Goal: Information Seeking & Learning: Find specific page/section

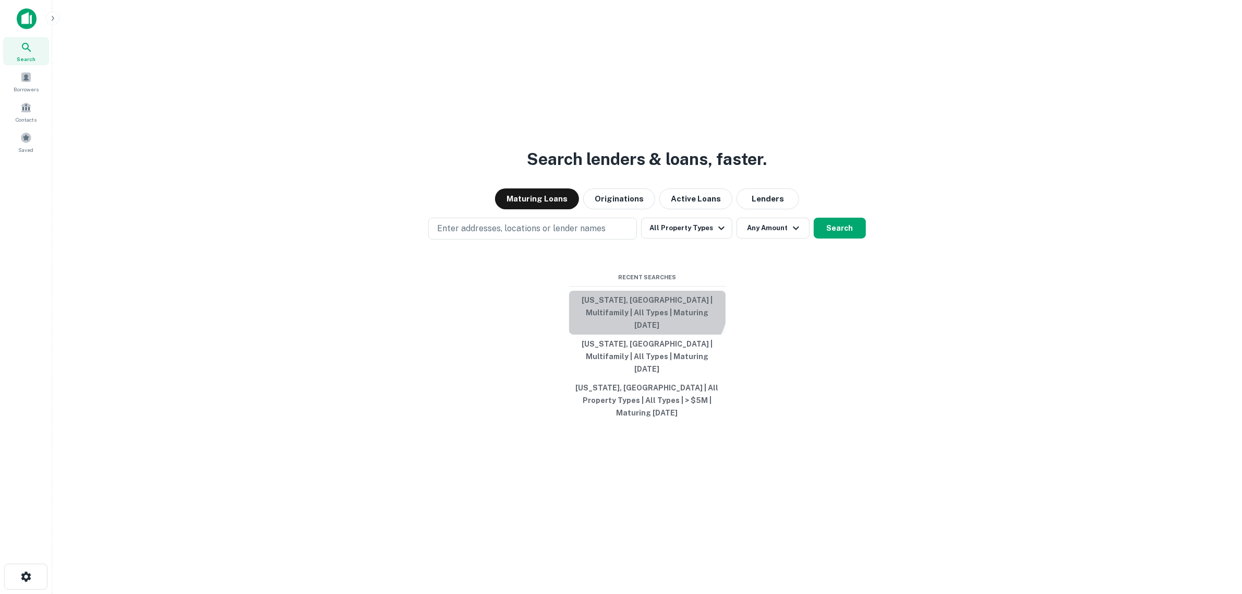
click at [644, 317] on button "[US_STATE], [GEOGRAPHIC_DATA] | Multifamily | All Types | Maturing [DATE]" at bounding box center [647, 313] width 156 height 44
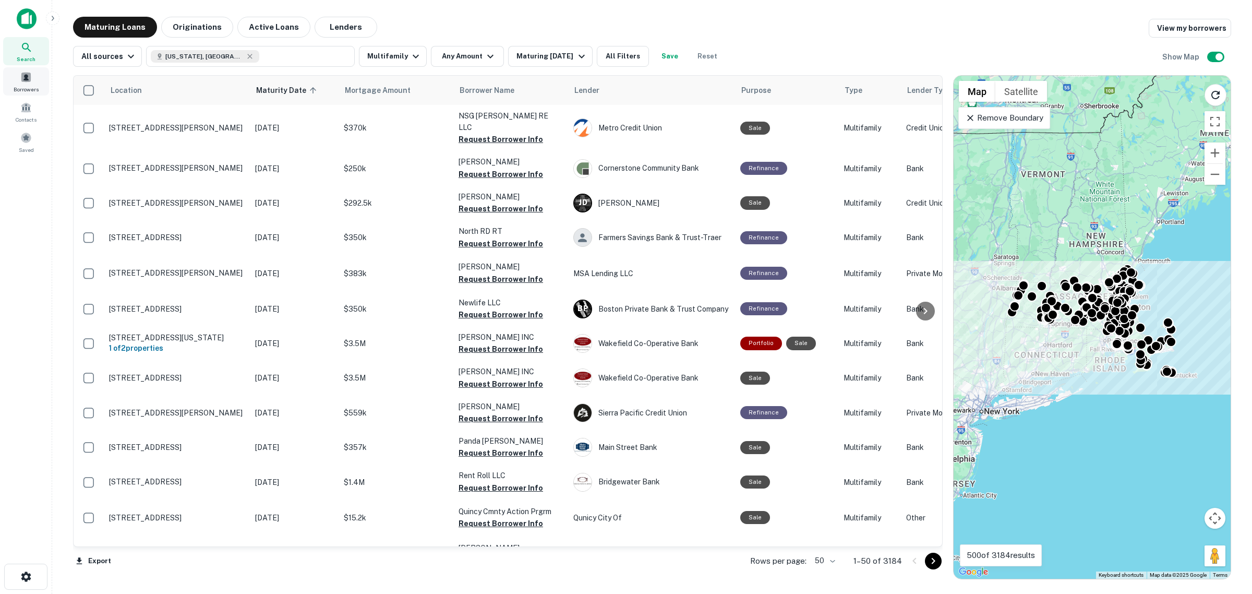
click at [21, 82] on div "Borrowers" at bounding box center [26, 81] width 46 height 28
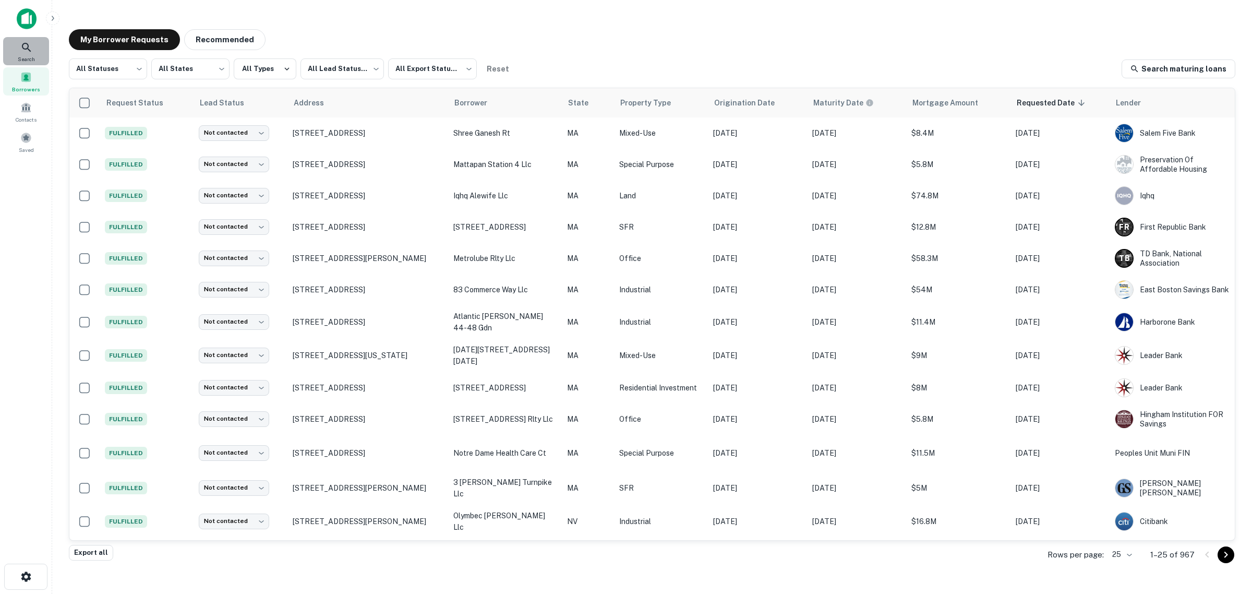
click at [34, 55] on span "Search" at bounding box center [26, 59] width 17 height 8
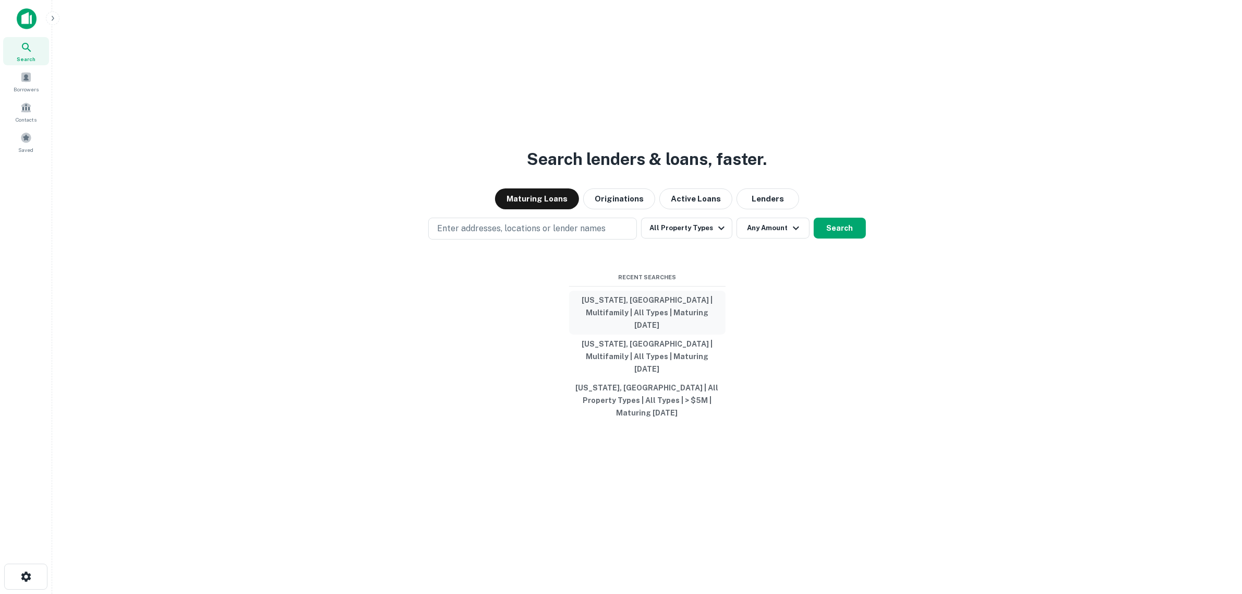
click at [632, 313] on button "Massachusetts, USA | Multifamily | All Types | Maturing In 1 Year" at bounding box center [647, 313] width 156 height 44
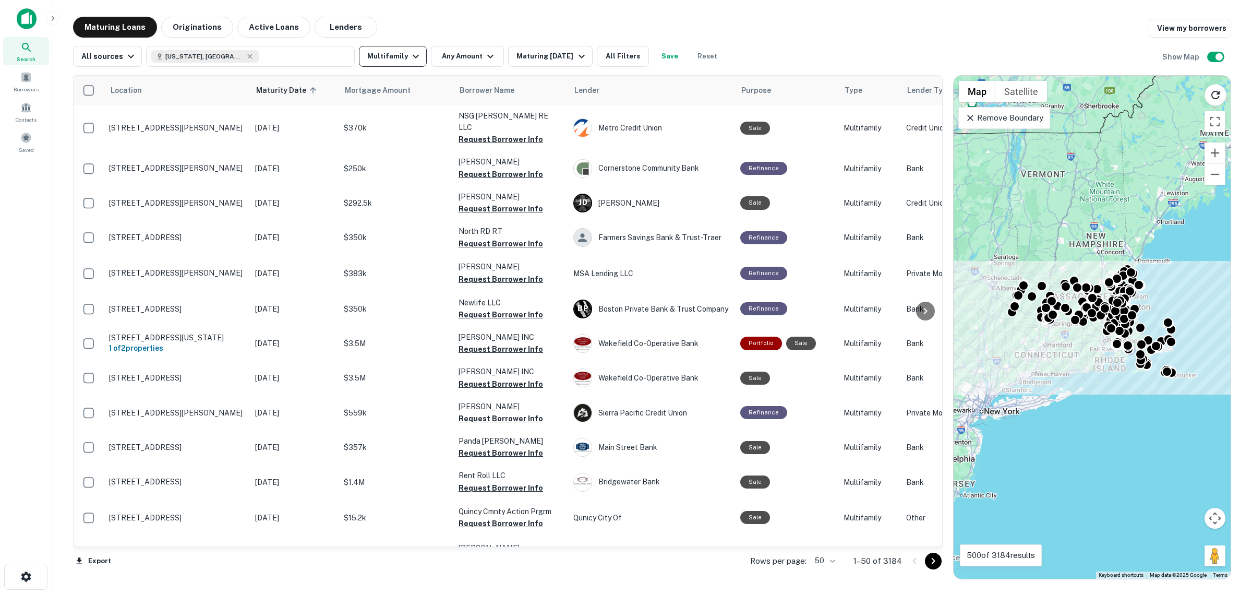
click at [378, 55] on button "Multifamily" at bounding box center [393, 56] width 68 height 21
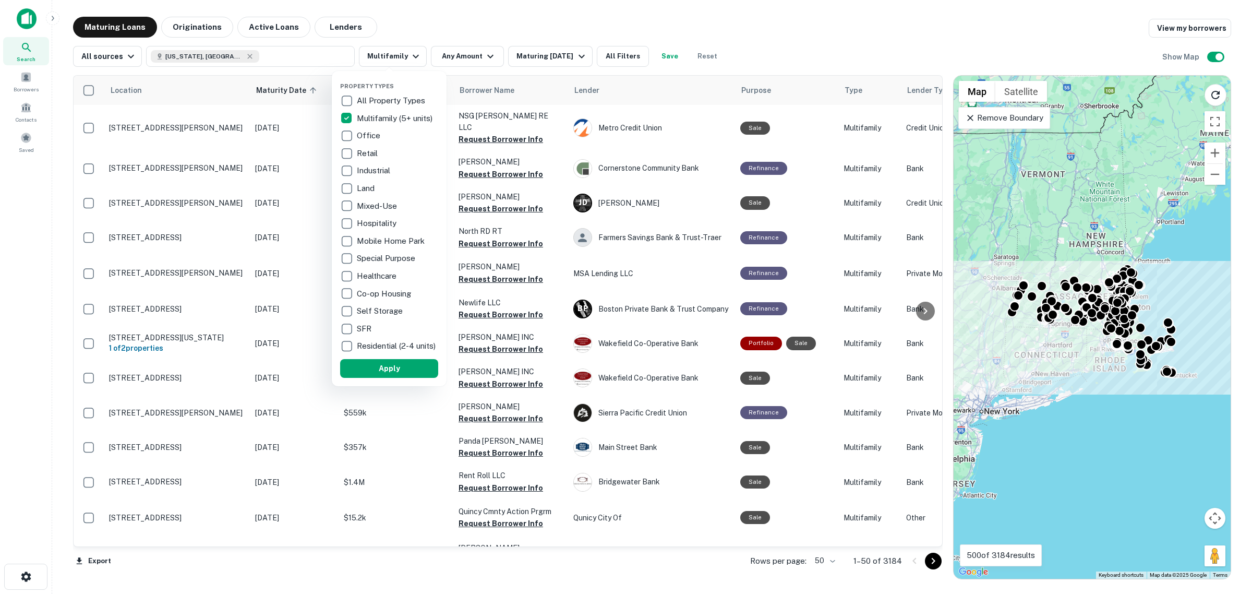
click at [468, 47] on div at bounding box center [626, 297] width 1252 height 594
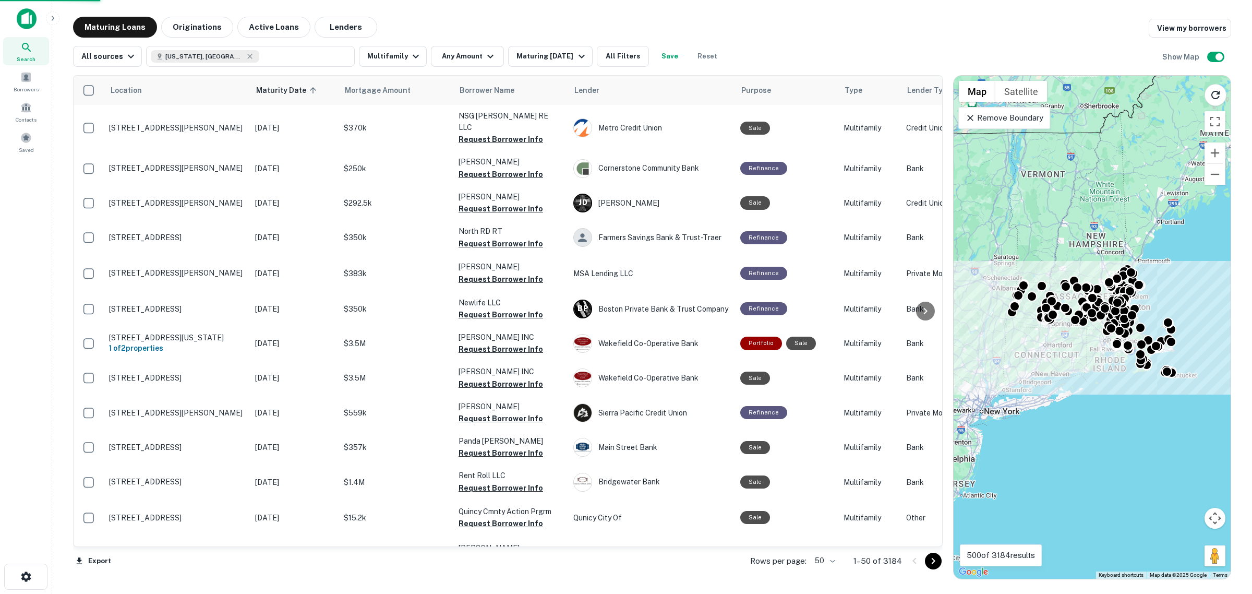
click at [468, 57] on div at bounding box center [626, 297] width 1252 height 594
click at [468, 58] on div "Property Types All Property Types Multifamily (5+ units) Office Retail Industri…" at bounding box center [626, 297] width 1252 height 594
click at [481, 55] on div "Property Types All Property Types Multifamily (5+ units) Office Retail Industri…" at bounding box center [626, 297] width 1252 height 594
click at [482, 58] on div "Property Types All Property Types Multifamily (5+ units) Office Retail Industri…" at bounding box center [626, 297] width 1252 height 594
click at [477, 21] on div "Property Types All Property Types Multifamily (5+ units) Office Retail Industri…" at bounding box center [626, 297] width 1252 height 594
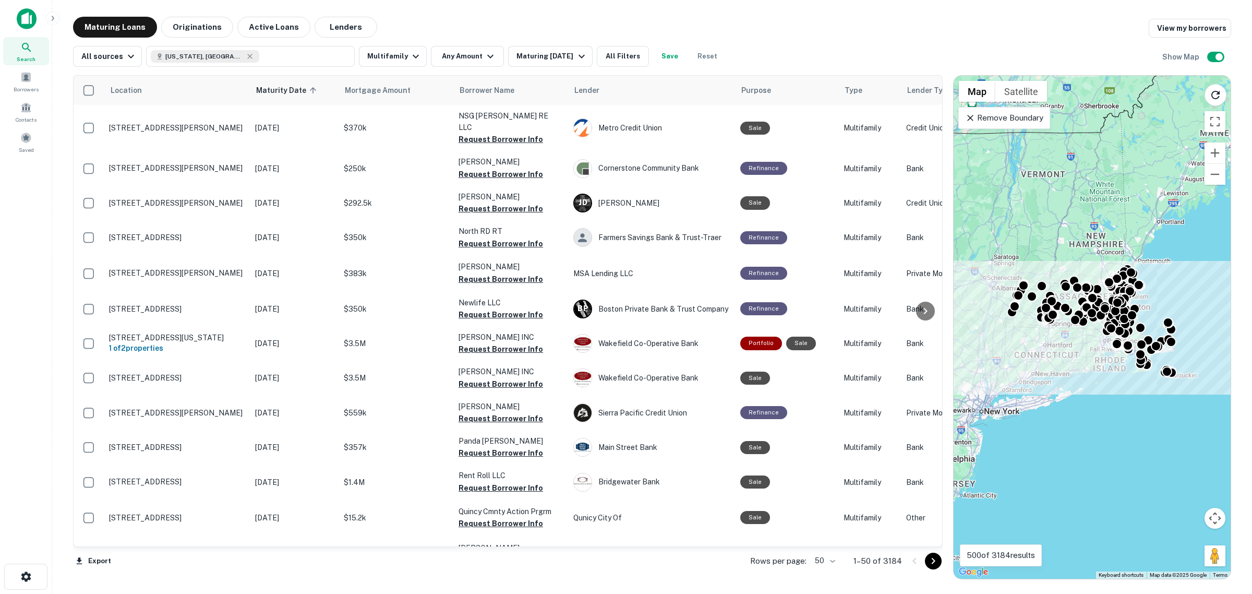
click at [484, 58] on div "Property Types All Property Types Multifamily (5+ units) Office Retail Industri…" at bounding box center [626, 297] width 1252 height 594
click at [485, 25] on div "Property Types All Property Types Multifamily (5+ units) Office Retail Industri…" at bounding box center [626, 297] width 1252 height 594
click at [470, 56] on div "Property Types All Property Types Multifamily (5+ units) Office Retail Industri…" at bounding box center [626, 297] width 1252 height 594
click at [498, 28] on div "Property Types All Property Types Multifamily (5+ units) Office Retail Industri…" at bounding box center [626, 297] width 1252 height 594
click at [480, 54] on div "Property Types All Property Types Multifamily (5+ units) Office Retail Industri…" at bounding box center [626, 297] width 1252 height 594
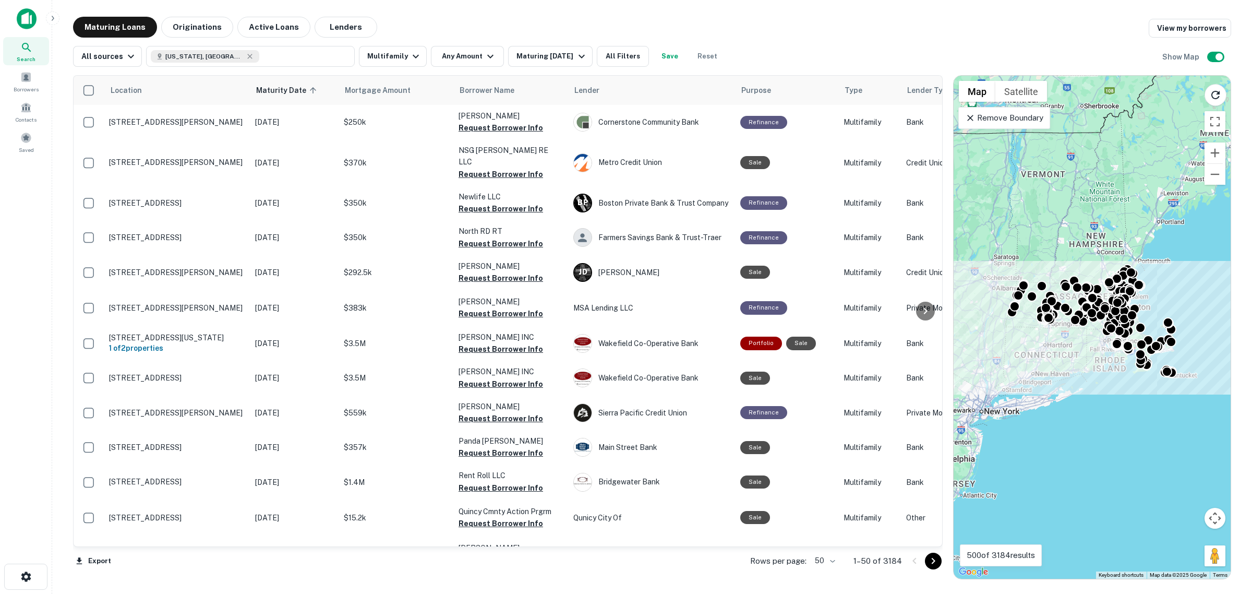
click at [462, 67] on div "Location Maturity Date sorted ascending Mortgage Amount Borrower Name Lender Pu…" at bounding box center [652, 323] width 1158 height 512
click at [462, 56] on button "Any Amount" at bounding box center [467, 56] width 73 height 21
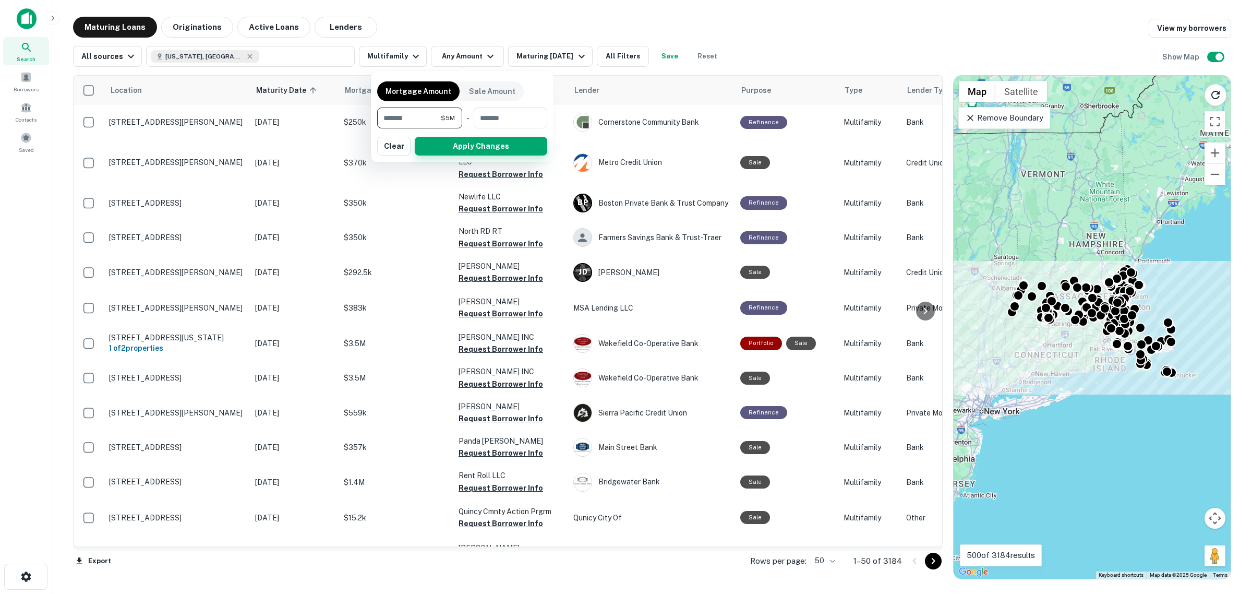
type input "*******"
click at [484, 149] on button "Apply Changes" at bounding box center [481, 146] width 132 height 19
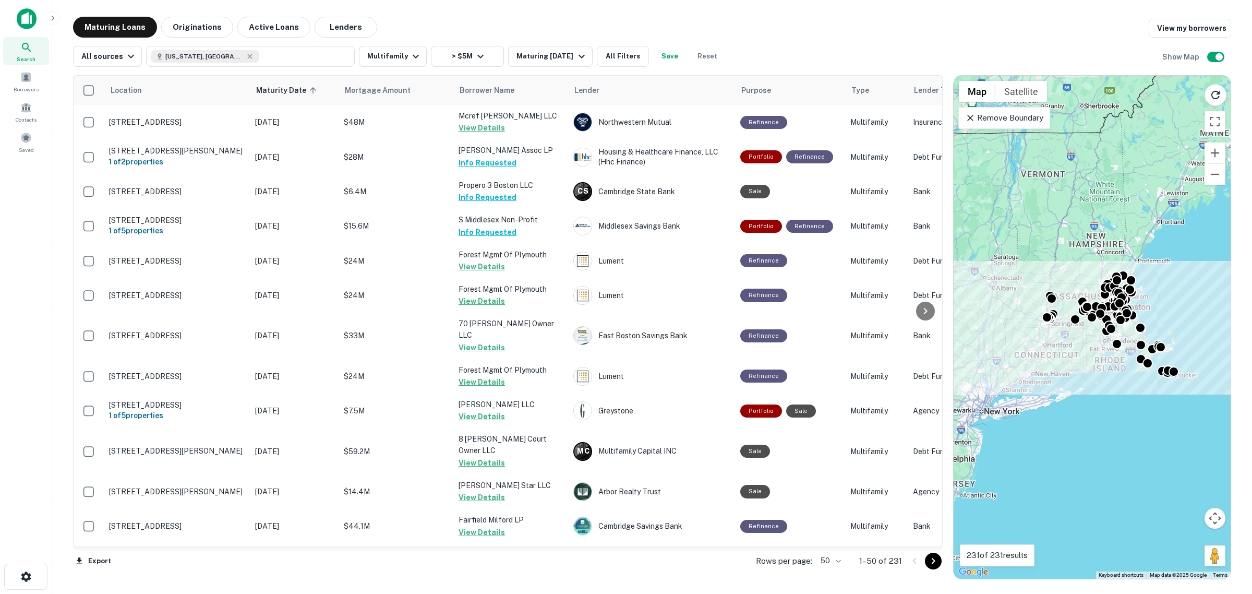
click at [17, 244] on div "Search Borrowers Contacts Saved" at bounding box center [26, 280] width 52 height 561
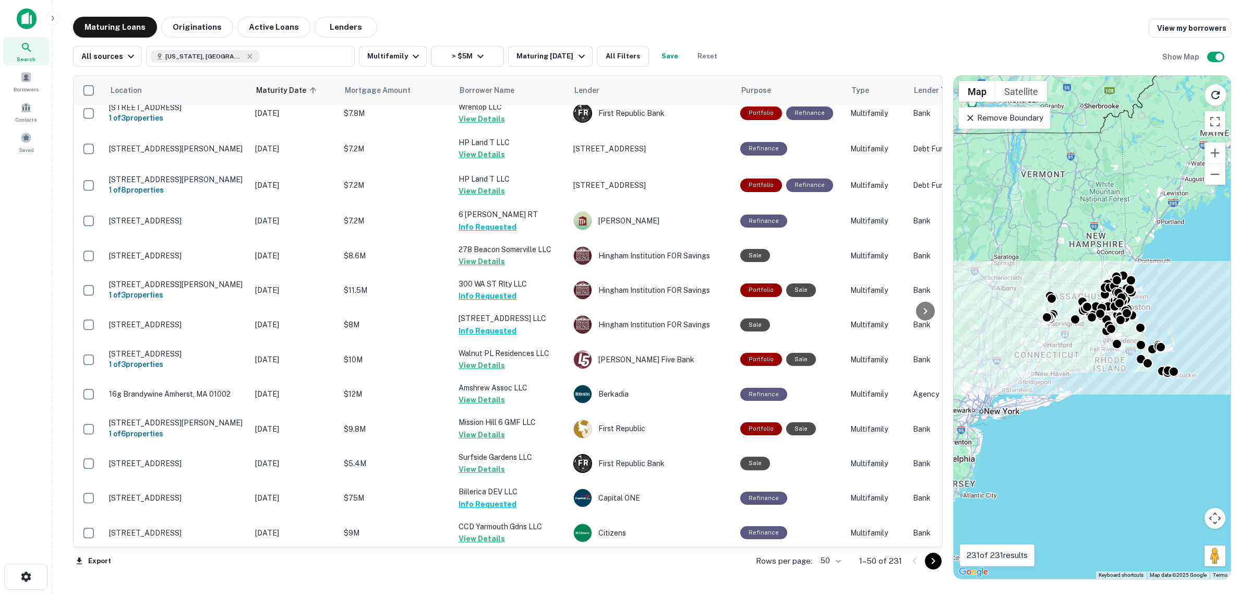
scroll to position [1336, 0]
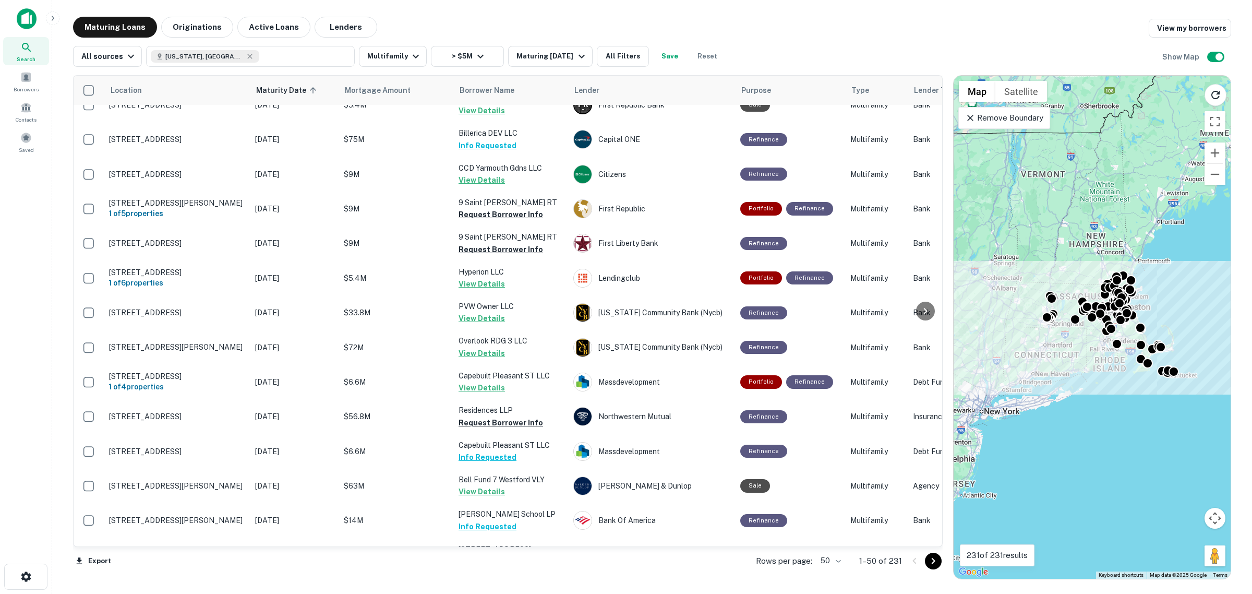
click at [927, 561] on icon "Go to next page" at bounding box center [933, 560] width 13 height 13
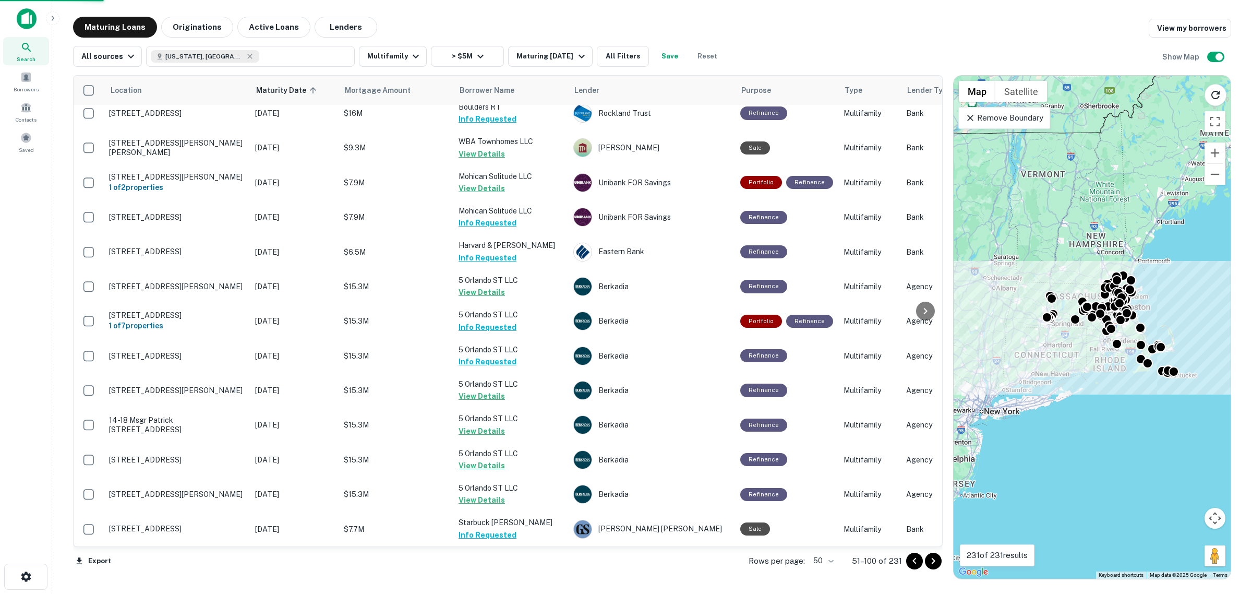
scroll to position [1289, 0]
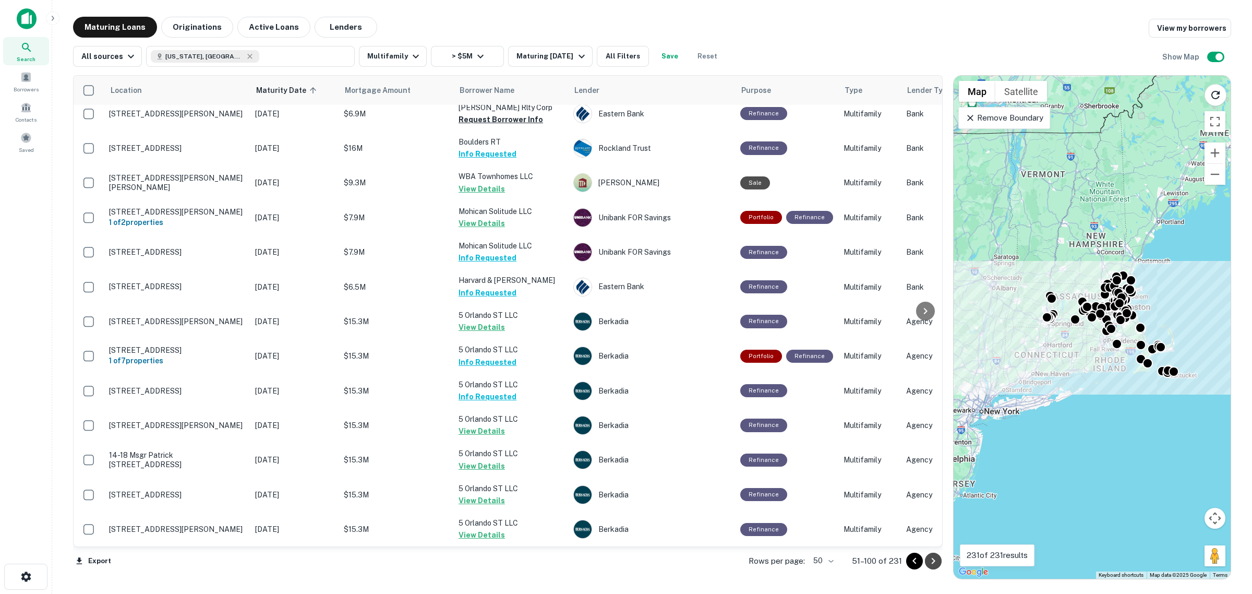
click at [929, 558] on icon "Go to next page" at bounding box center [933, 560] width 13 height 13
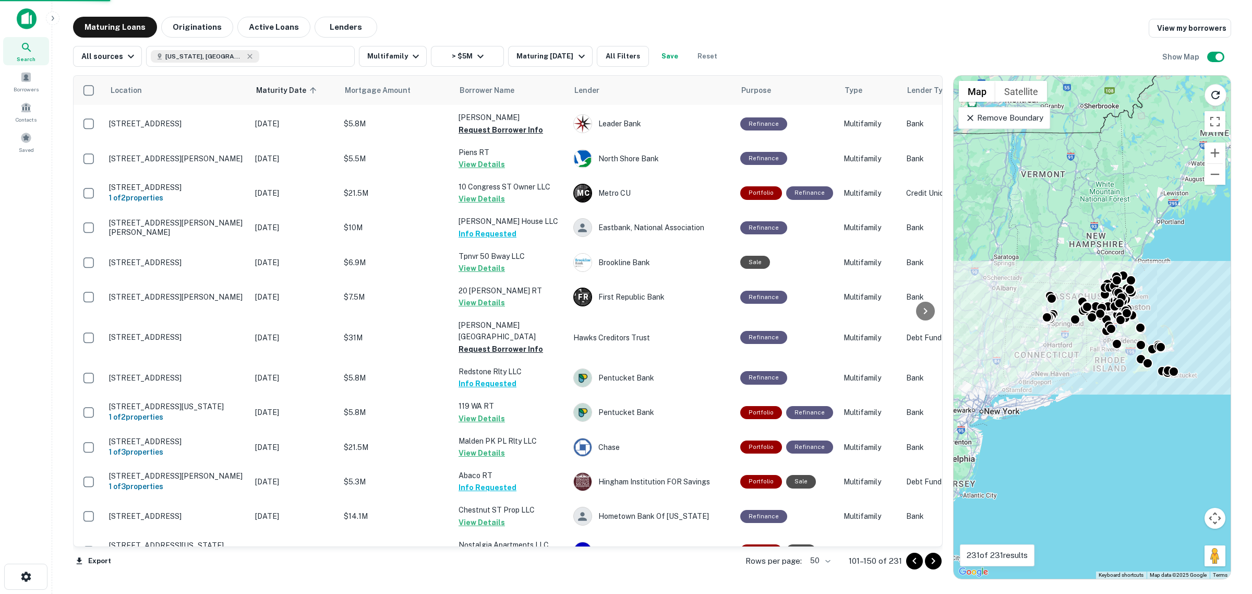
scroll to position [1330, 0]
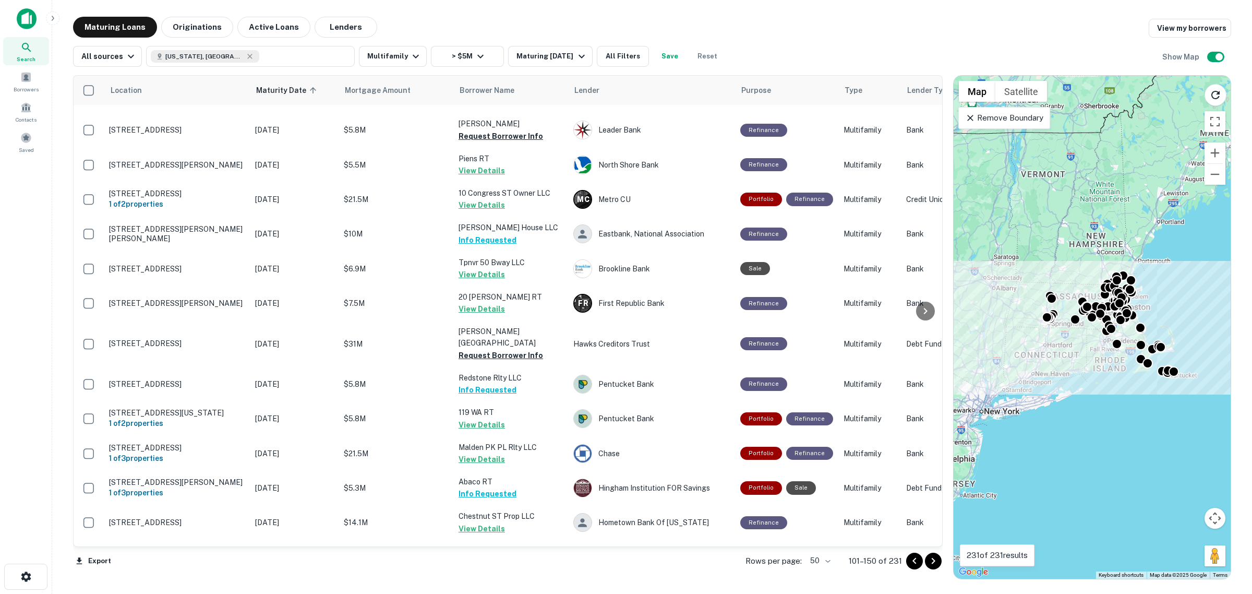
click at [935, 560] on icon "Go to next page" at bounding box center [933, 560] width 13 height 13
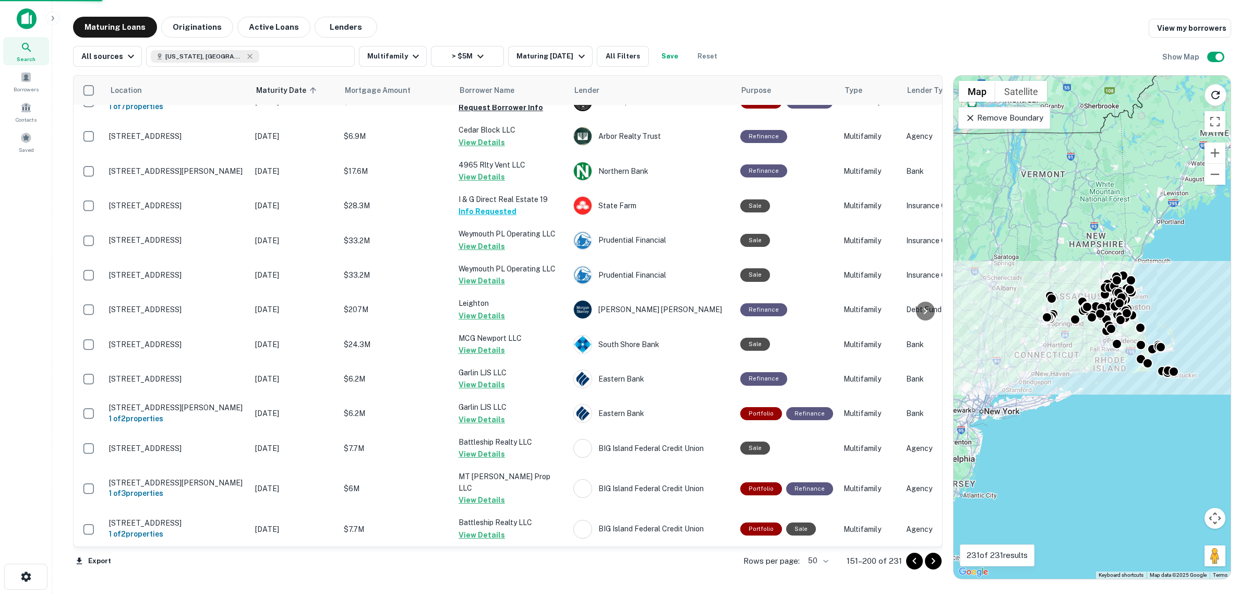
scroll to position [1315, 0]
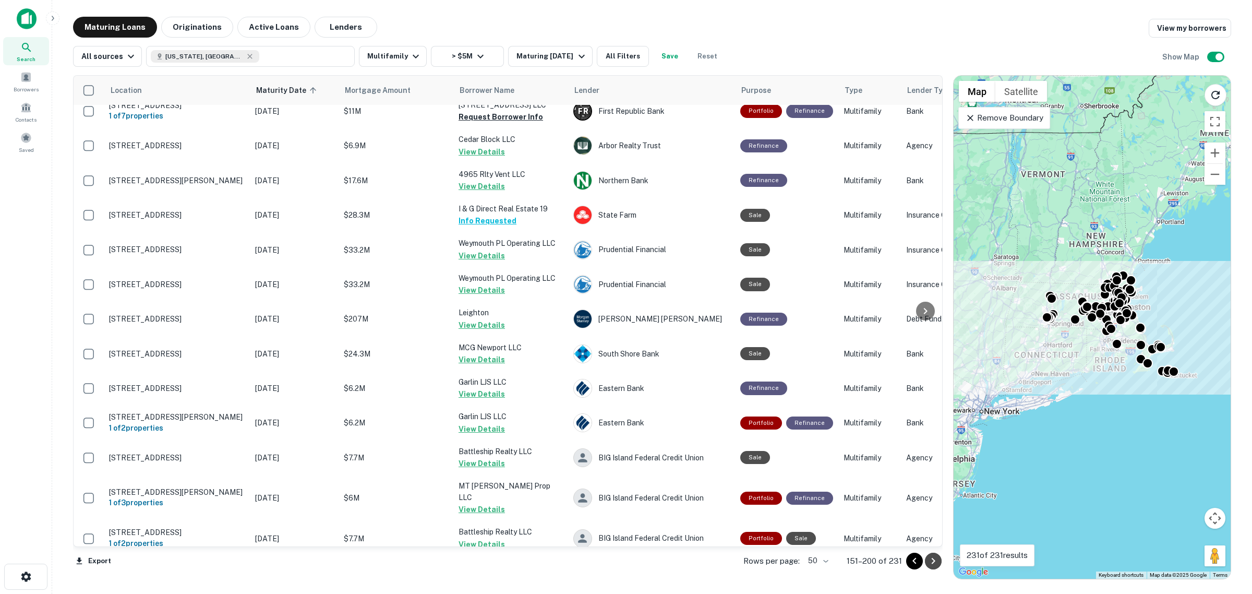
click at [934, 561] on icon "Go to next page" at bounding box center [933, 561] width 4 height 6
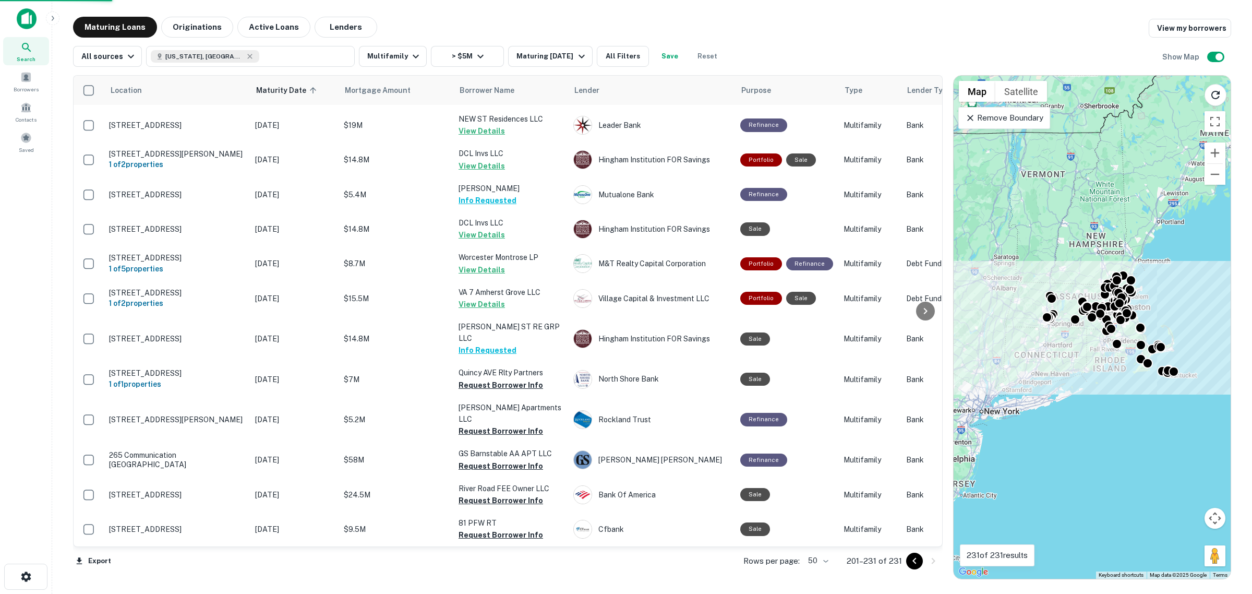
scroll to position [644, 0]
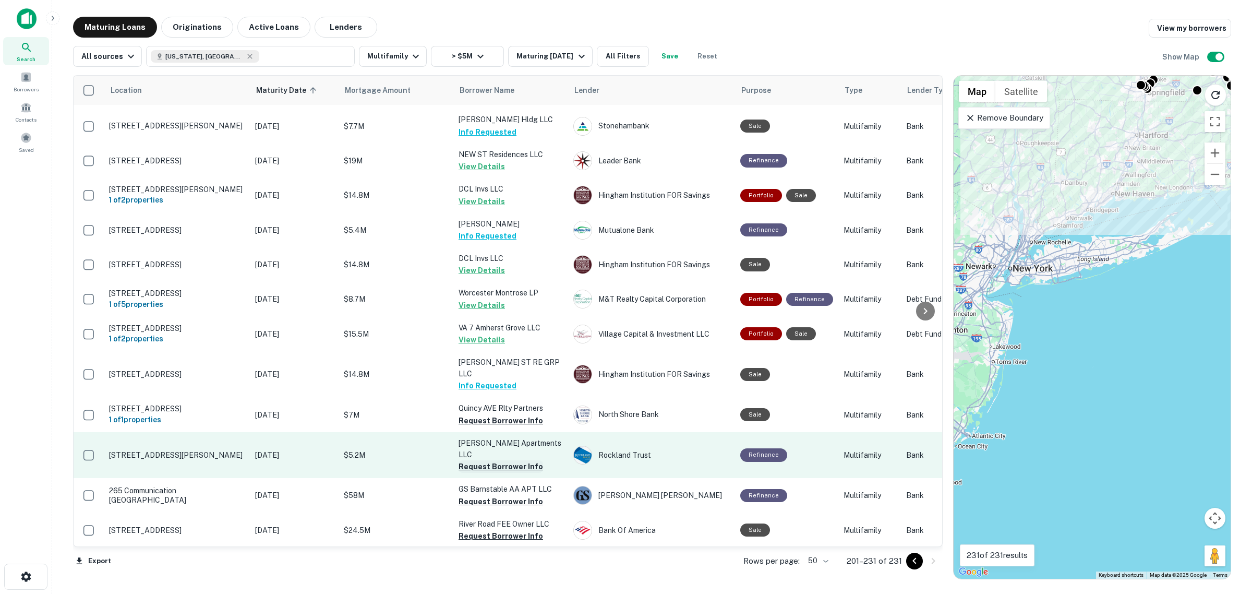
click at [521, 460] on button "Request Borrower Info" at bounding box center [500, 466] width 84 height 13
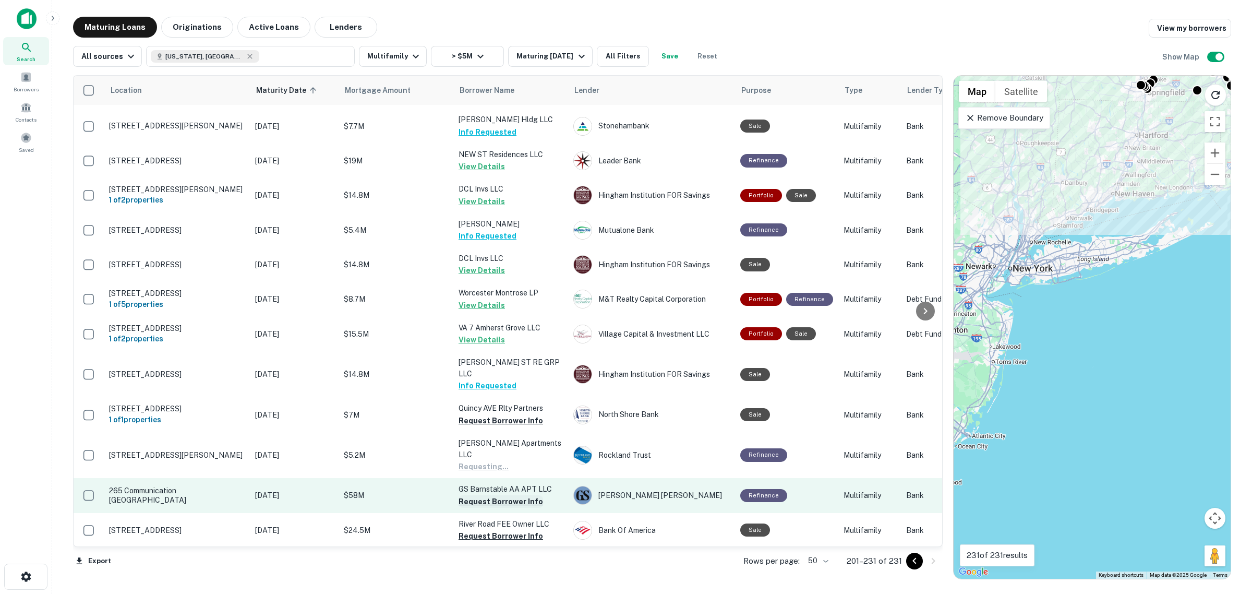
click at [513, 495] on button "Request Borrower Info" at bounding box center [500, 501] width 84 height 13
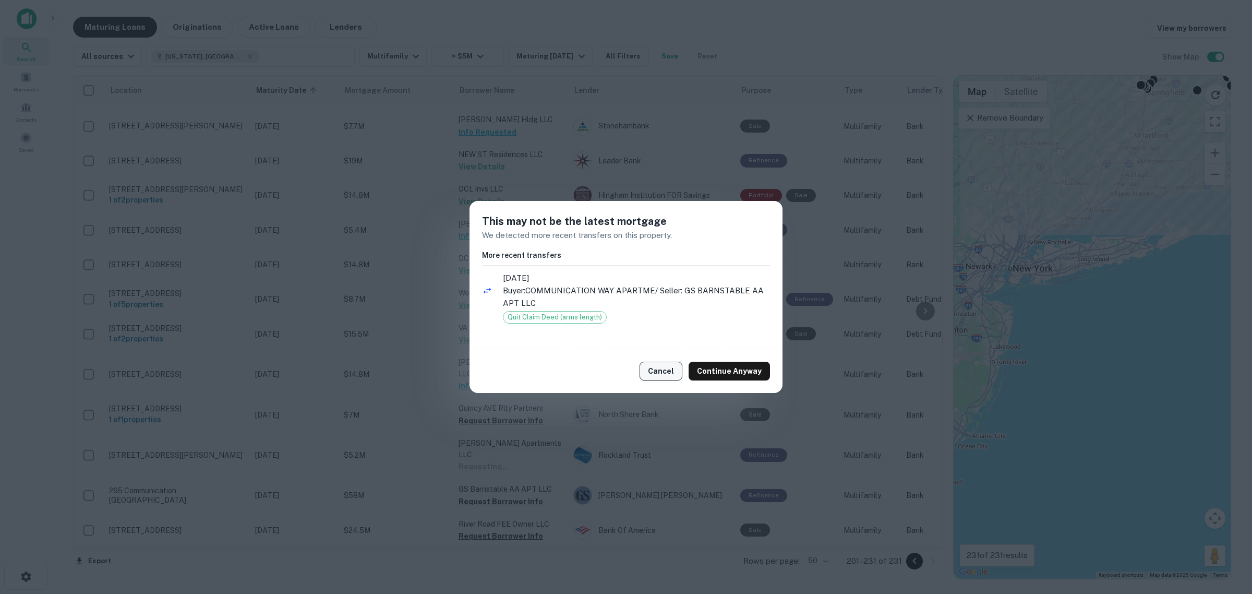
click at [668, 364] on button "Cancel" at bounding box center [660, 370] width 43 height 19
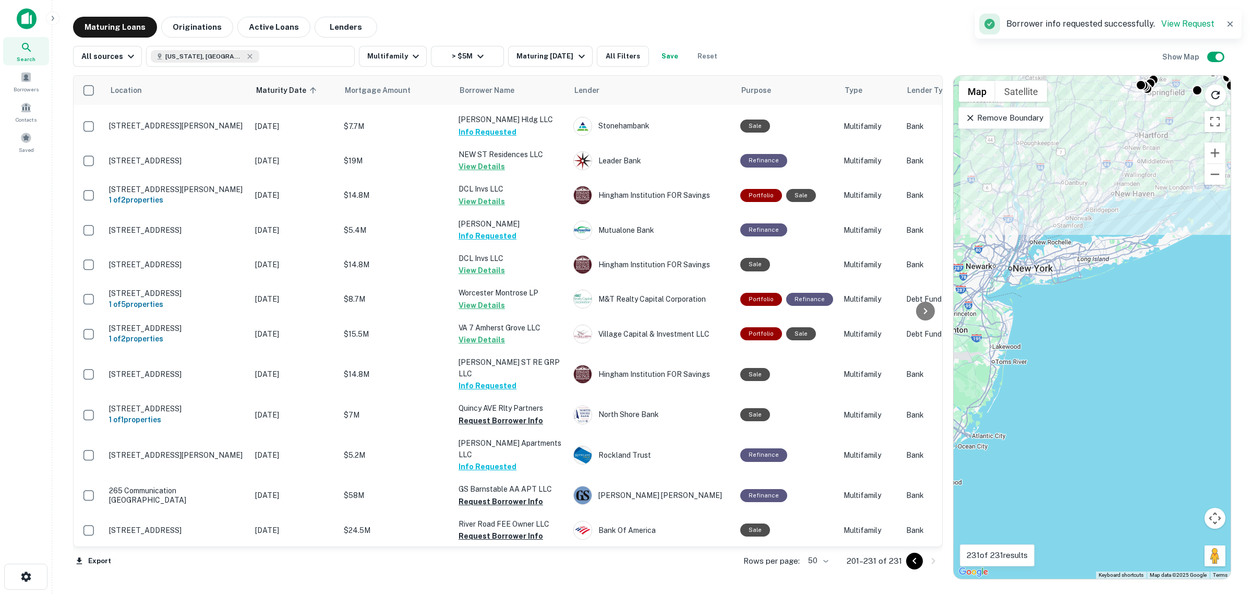
click at [492, 564] on button "Request Borrower Info" at bounding box center [500, 570] width 84 height 13
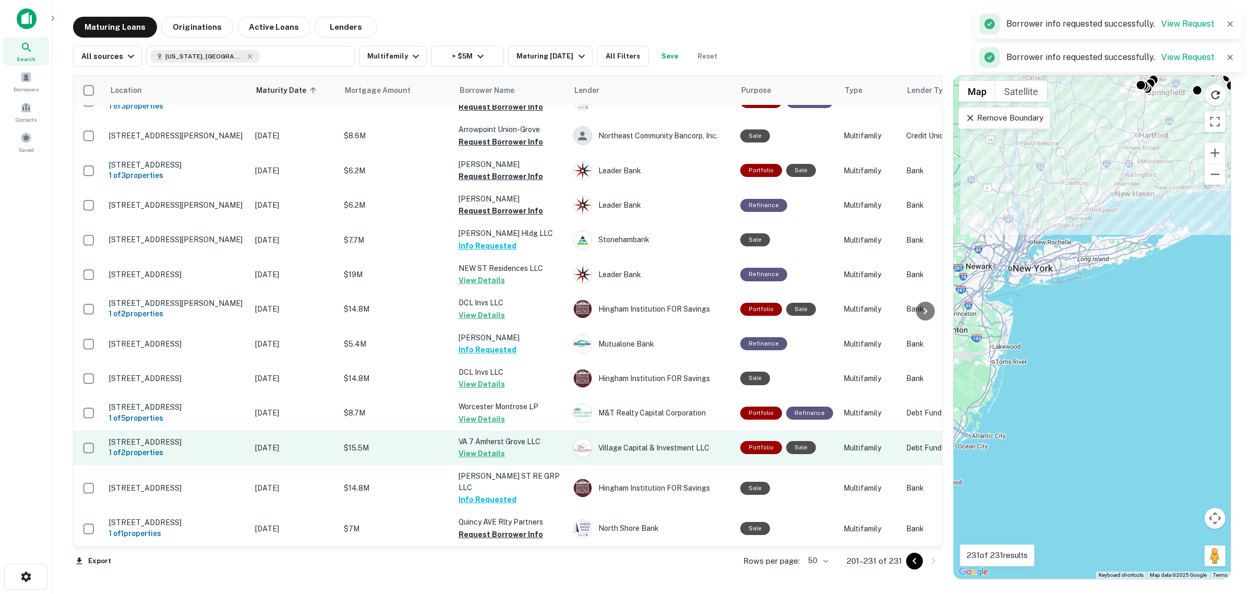
scroll to position [514, 0]
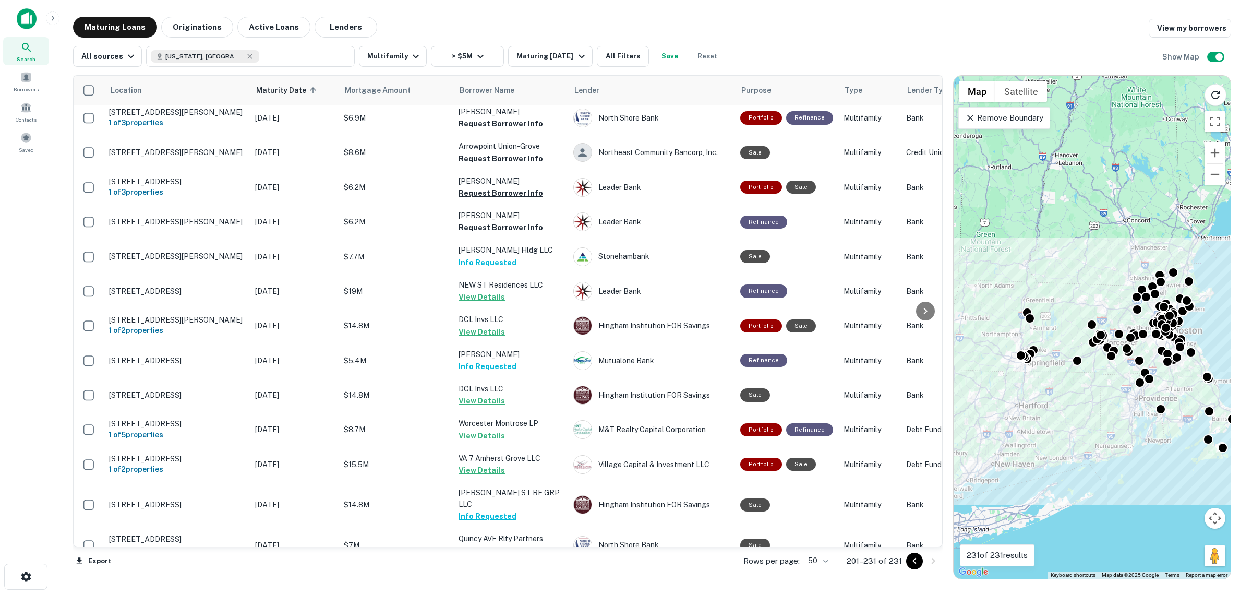
drag, startPoint x: 1112, startPoint y: 267, endPoint x: 1050, endPoint y: 480, distance: 221.5
click at [1050, 480] on div "To activate drag with keyboard, press Alt + Enter. Once in keyboard drag state,…" at bounding box center [1091, 327] width 277 height 503
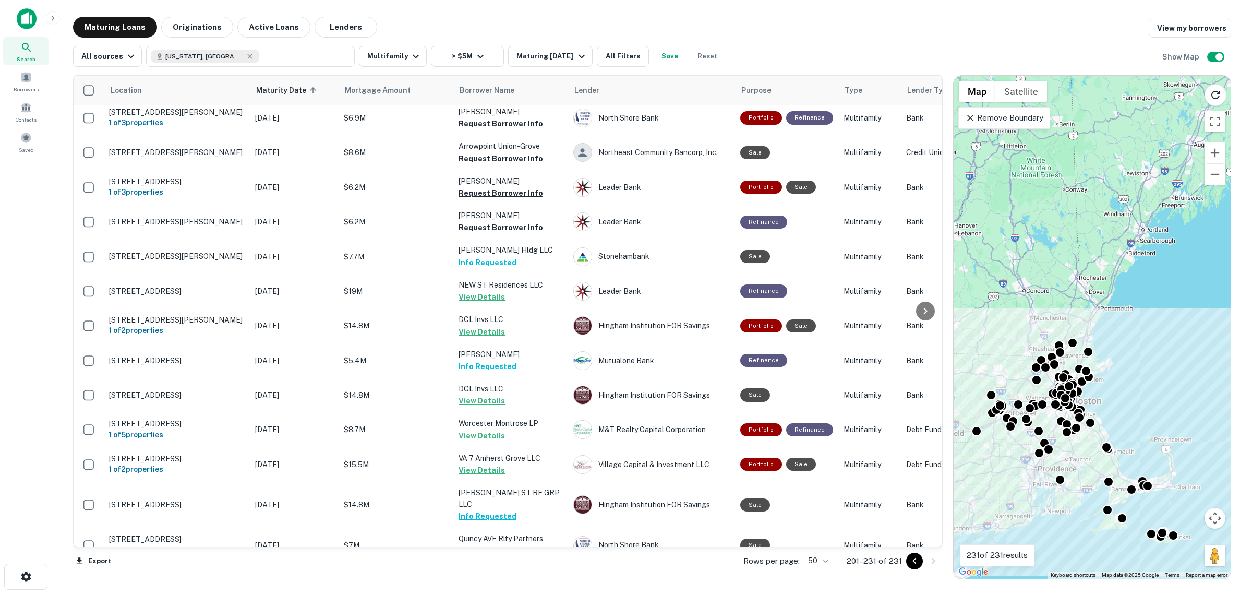
drag, startPoint x: 1119, startPoint y: 266, endPoint x: 1068, endPoint y: 296, distance: 59.4
click at [1068, 296] on div "To activate drag with keyboard, press Alt + Enter. Once in keyboard drag state,…" at bounding box center [1091, 327] width 277 height 503
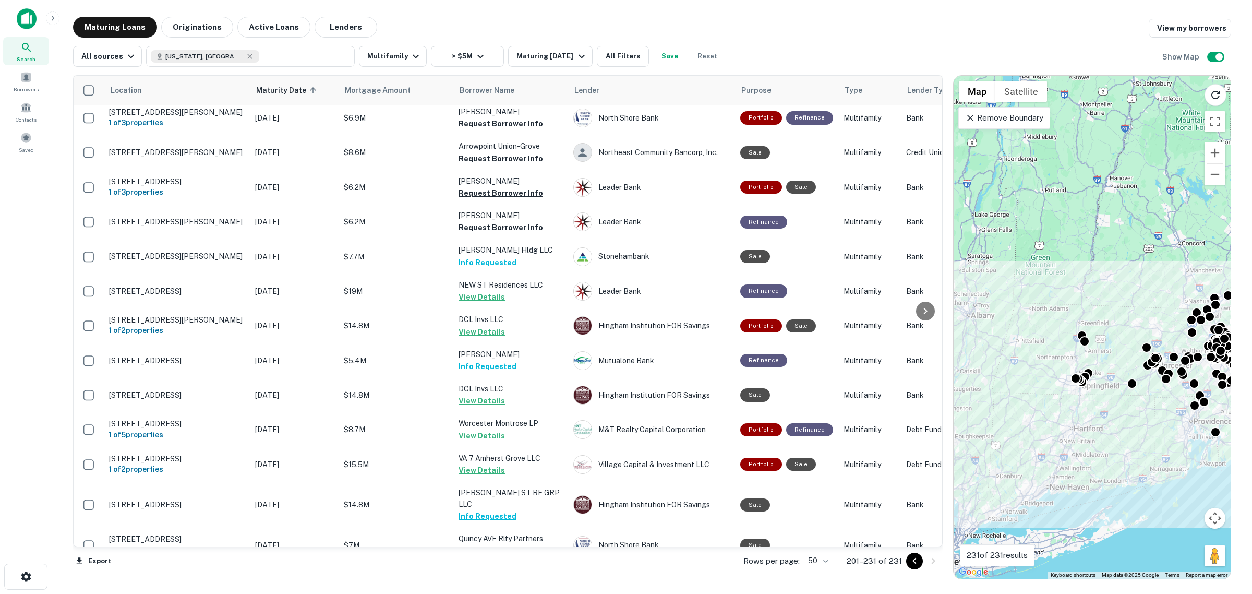
drag, startPoint x: 1029, startPoint y: 289, endPoint x: 1188, endPoint y: 243, distance: 165.9
click at [1188, 243] on div "To activate drag with keyboard, press Alt + Enter. Once in keyboard drag state,…" at bounding box center [1091, 327] width 277 height 503
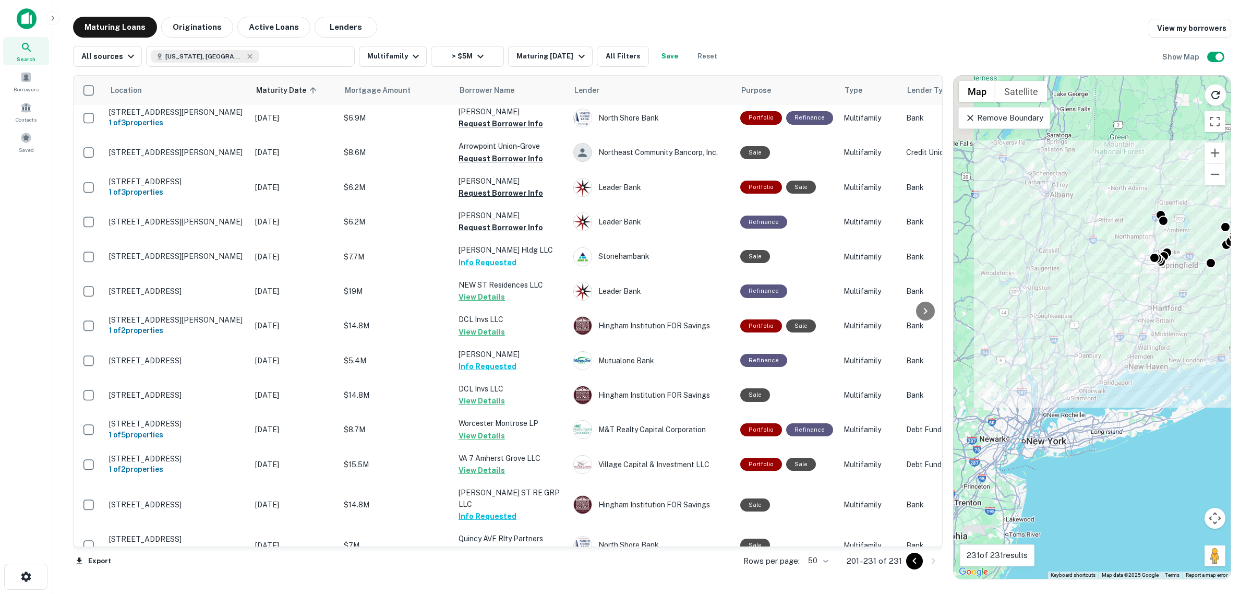
drag, startPoint x: 1144, startPoint y: 210, endPoint x: 1200, endPoint y: 126, distance: 101.1
click at [1200, 126] on div "To activate drag with keyboard, press Alt + Enter. Once in keyboard drag state,…" at bounding box center [1091, 327] width 277 height 503
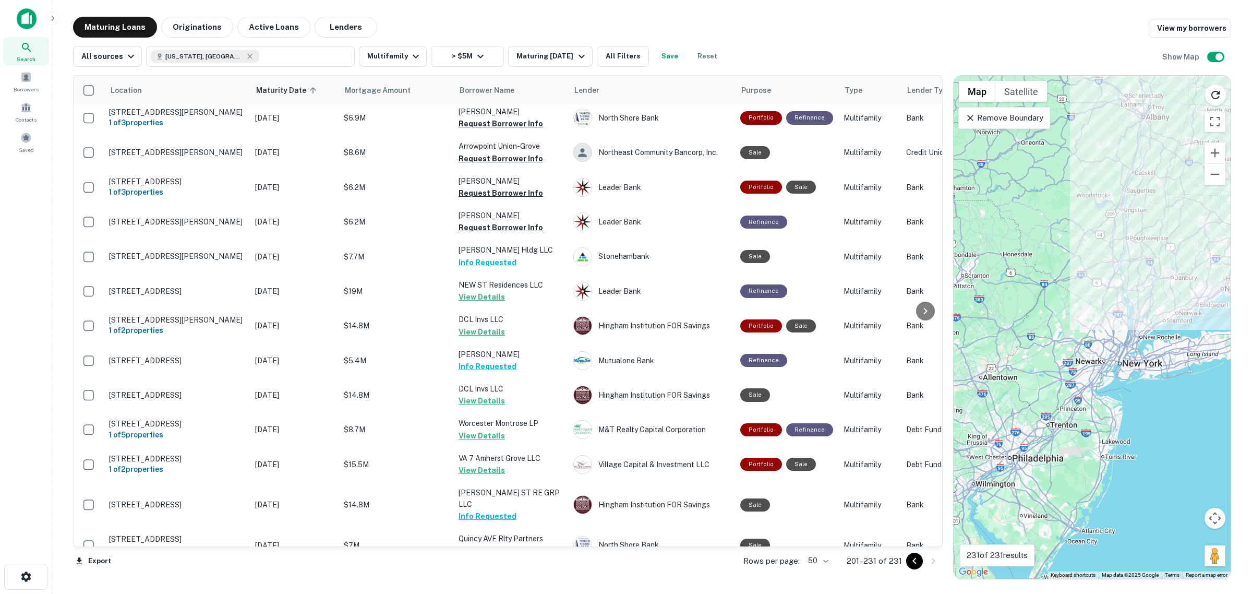
drag, startPoint x: 1101, startPoint y: 342, endPoint x: 1179, endPoint y: 291, distance: 93.5
click at [1179, 291] on div "To activate drag with keyboard, press Alt + Enter. Once in keyboard drag state,…" at bounding box center [1091, 327] width 277 height 503
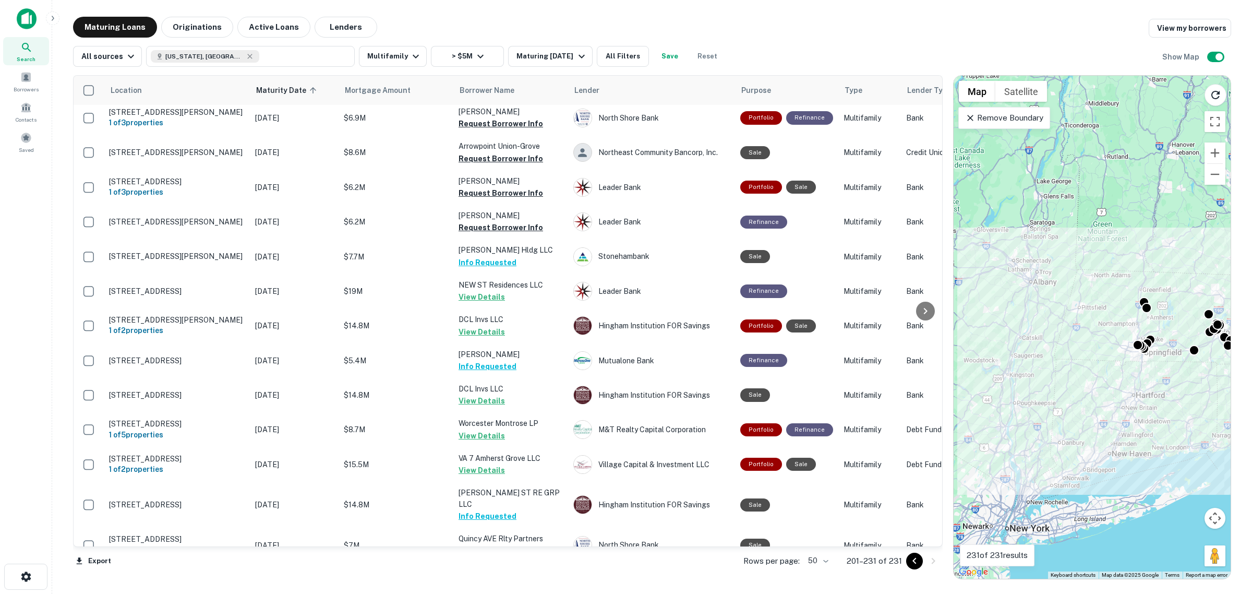
drag, startPoint x: 1128, startPoint y: 271, endPoint x: 1015, endPoint y: 437, distance: 201.1
click at [1015, 437] on div "To activate drag with keyboard, press Alt + Enter. Once in keyboard drag state,…" at bounding box center [1091, 327] width 277 height 503
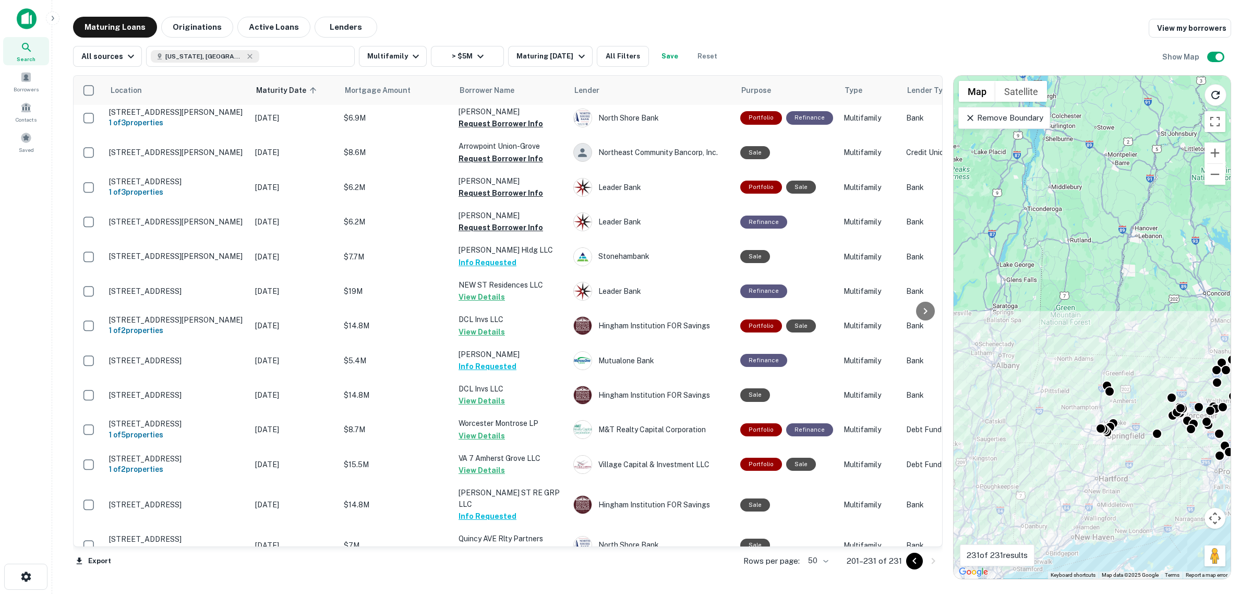
drag, startPoint x: 1021, startPoint y: 319, endPoint x: 966, endPoint y: 431, distance: 125.5
click at [966, 431] on div "To activate drag with keyboard, press Alt + Enter. Once in keyboard drag state,…" at bounding box center [1091, 327] width 277 height 503
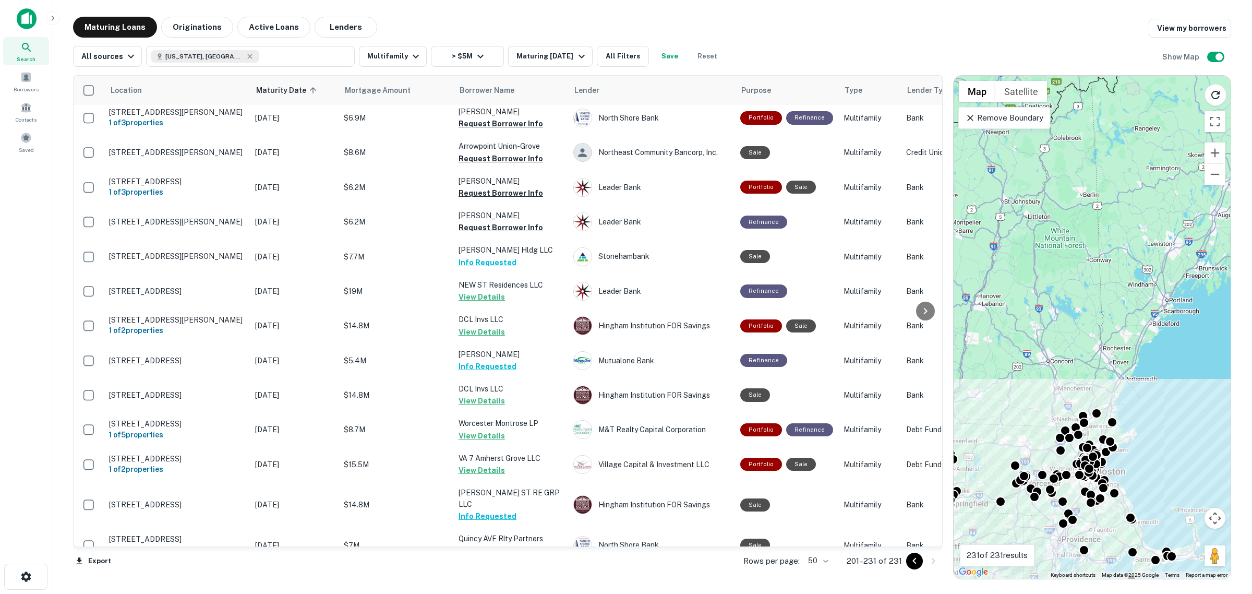
drag, startPoint x: 1086, startPoint y: 311, endPoint x: 955, endPoint y: 341, distance: 134.6
click at [955, 341] on div "To activate drag with keyboard, press Alt + Enter. Once in keyboard drag state,…" at bounding box center [1091, 327] width 277 height 503
click at [248, 56] on icon "button" at bounding box center [250, 56] width 5 height 5
click at [1114, 341] on div "To activate drag with keyboard, press Alt + Enter. Once in keyboard drag state,…" at bounding box center [1091, 327] width 277 height 503
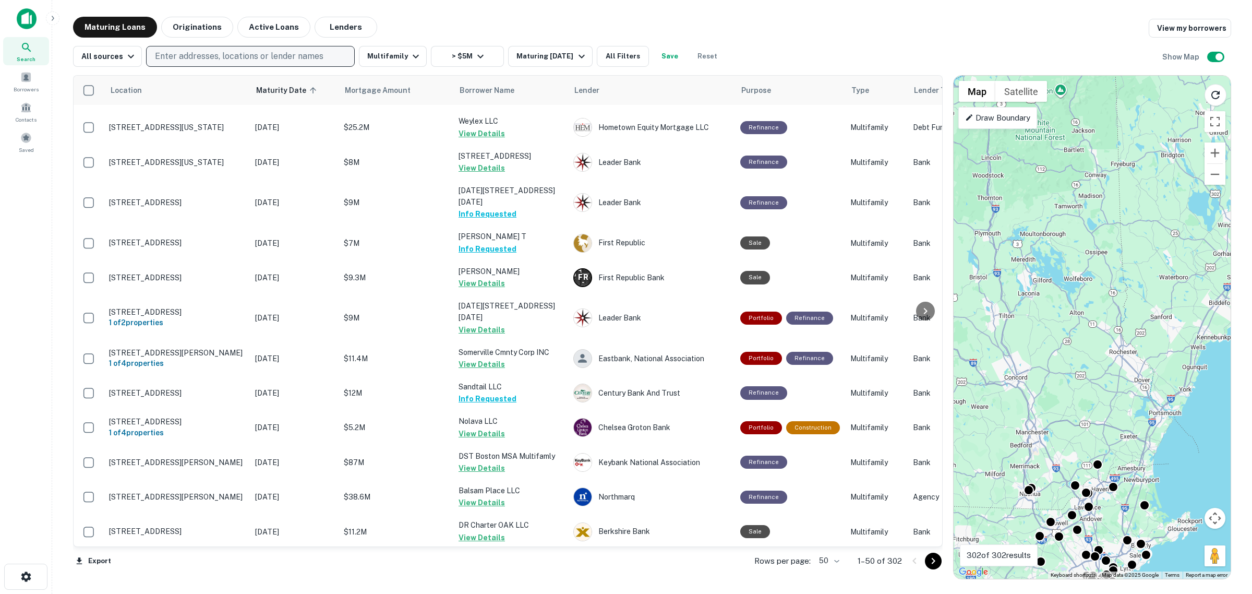
drag, startPoint x: 1146, startPoint y: 251, endPoint x: 988, endPoint y: 449, distance: 252.4
click at [988, 449] on div "To activate drag with keyboard, press Alt + Enter. Once in keyboard drag state,…" at bounding box center [1091, 327] width 277 height 503
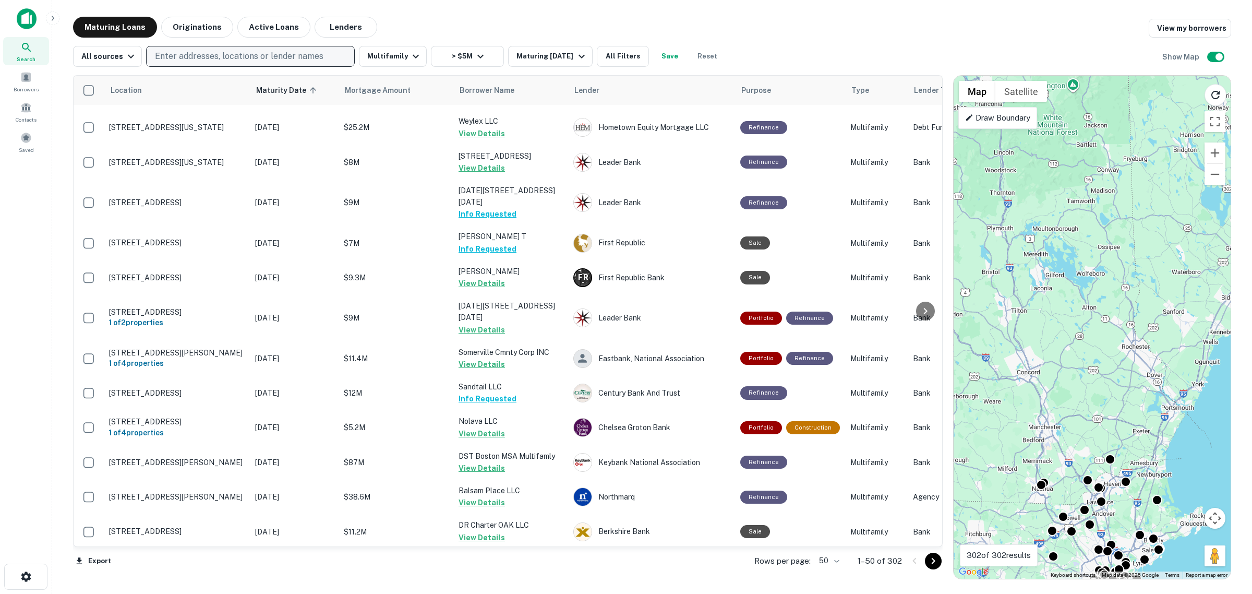
drag, startPoint x: 1099, startPoint y: 429, endPoint x: 1112, endPoint y: 422, distance: 14.5
click at [1112, 422] on div "To activate drag with keyboard, press Alt + Enter. Once in keyboard drag state,…" at bounding box center [1091, 327] width 277 height 503
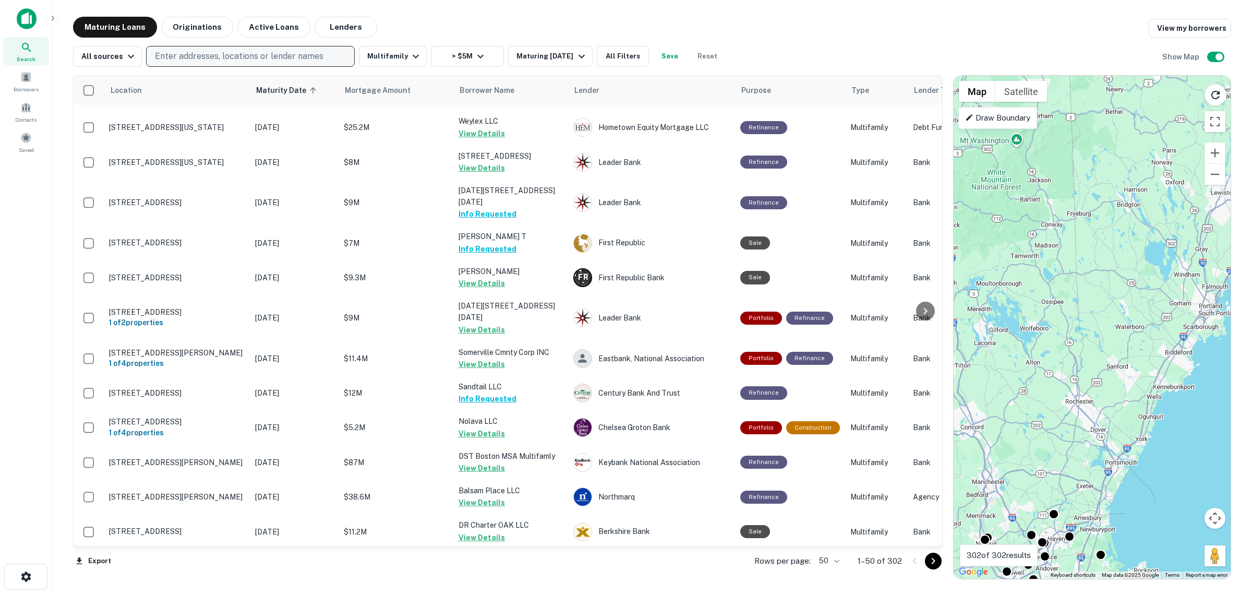
drag, startPoint x: 1113, startPoint y: 340, endPoint x: 1056, endPoint y: 398, distance: 80.8
click at [1056, 398] on div "To activate drag with keyboard, press Alt + Enter. Once in keyboard drag state,…" at bounding box center [1091, 327] width 277 height 503
click at [190, 56] on p "Enter addresses, locations or lender names" at bounding box center [239, 56] width 168 height 13
type input "*****"
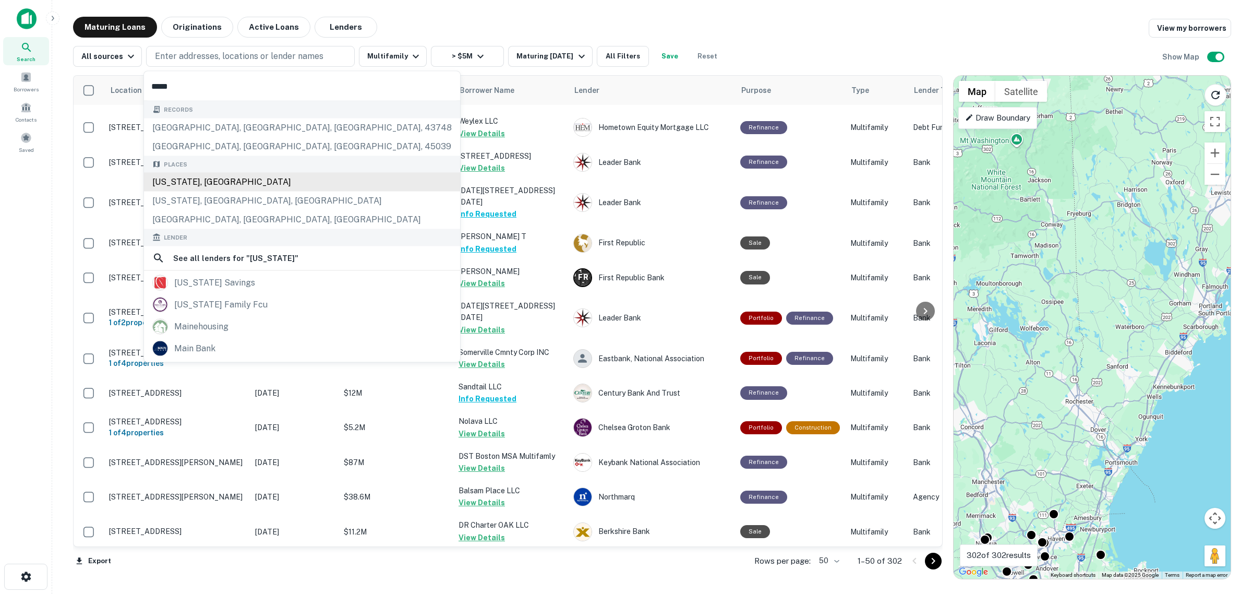
click at [207, 189] on div "[US_STATE], [GEOGRAPHIC_DATA]" at bounding box center [302, 182] width 316 height 19
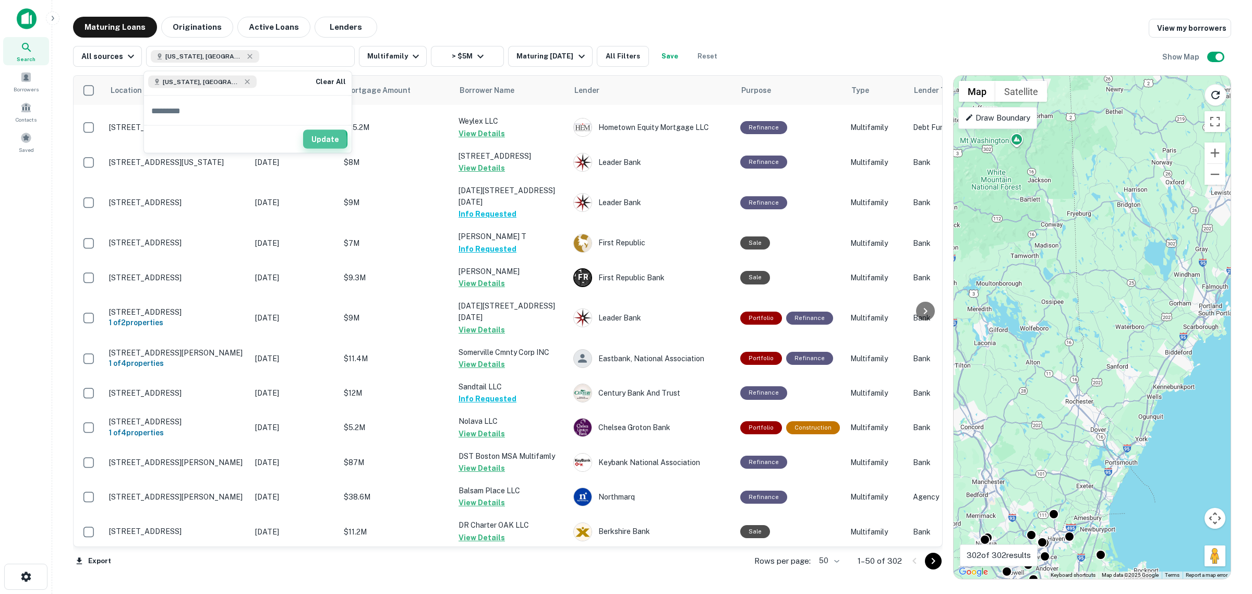
click at [314, 141] on button "Update" at bounding box center [325, 139] width 44 height 19
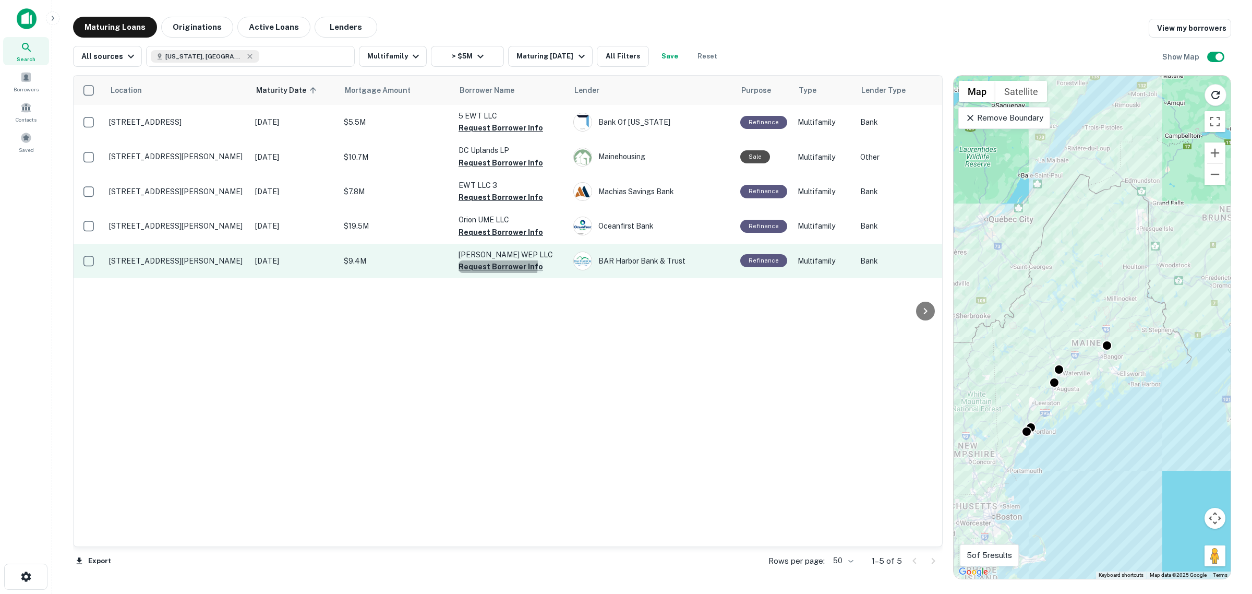
click at [484, 263] on button "Request Borrower Info" at bounding box center [500, 266] width 84 height 13
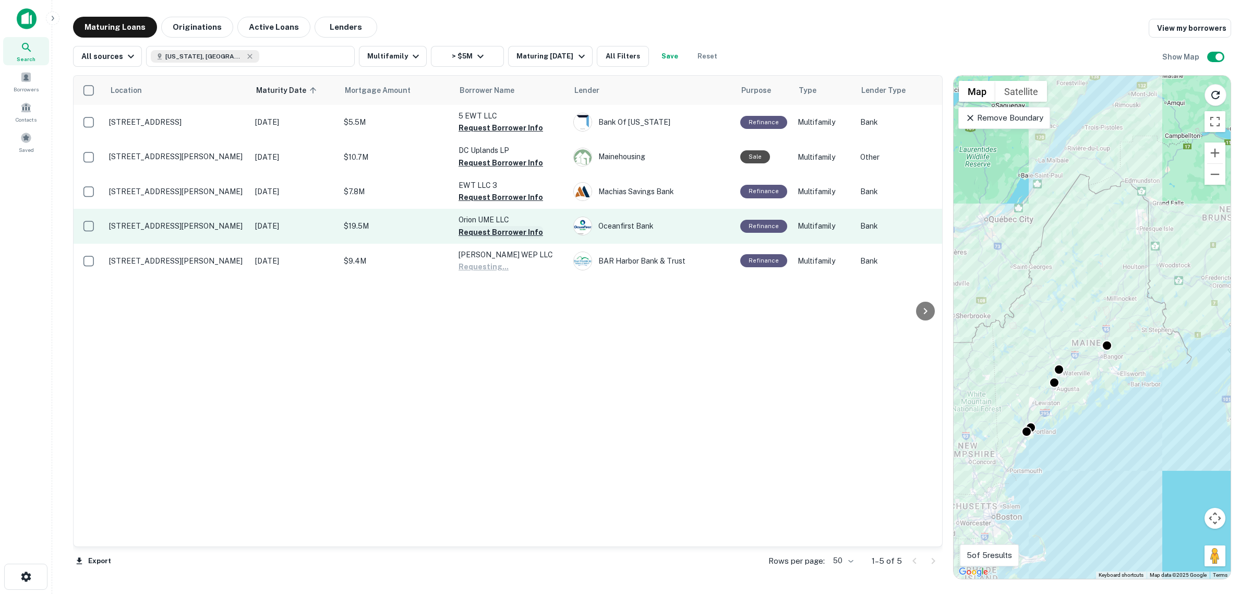
click at [493, 227] on button "Request Borrower Info" at bounding box center [500, 232] width 84 height 13
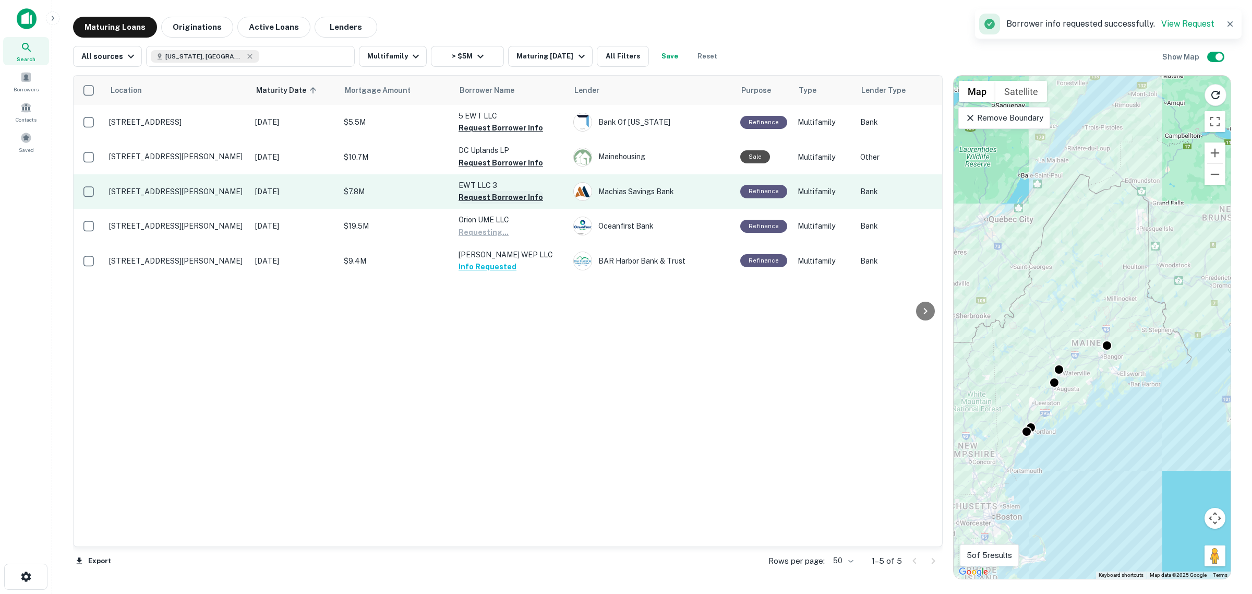
click at [497, 194] on button "Request Borrower Info" at bounding box center [500, 197] width 84 height 13
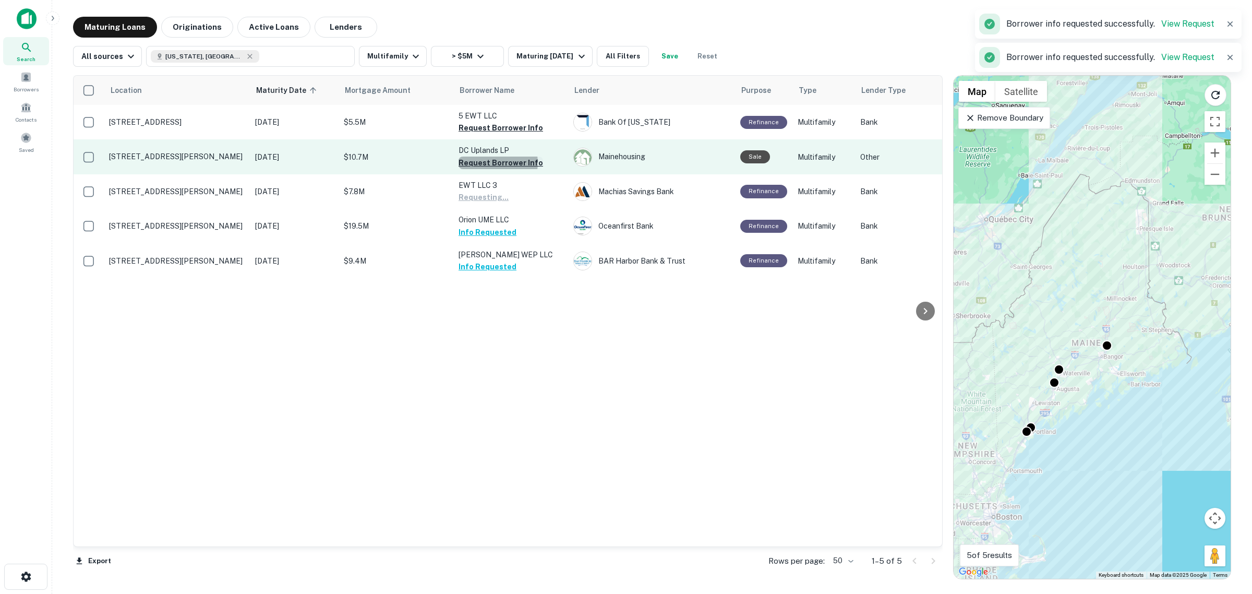
click at [494, 162] on button "Request Borrower Info" at bounding box center [500, 162] width 84 height 13
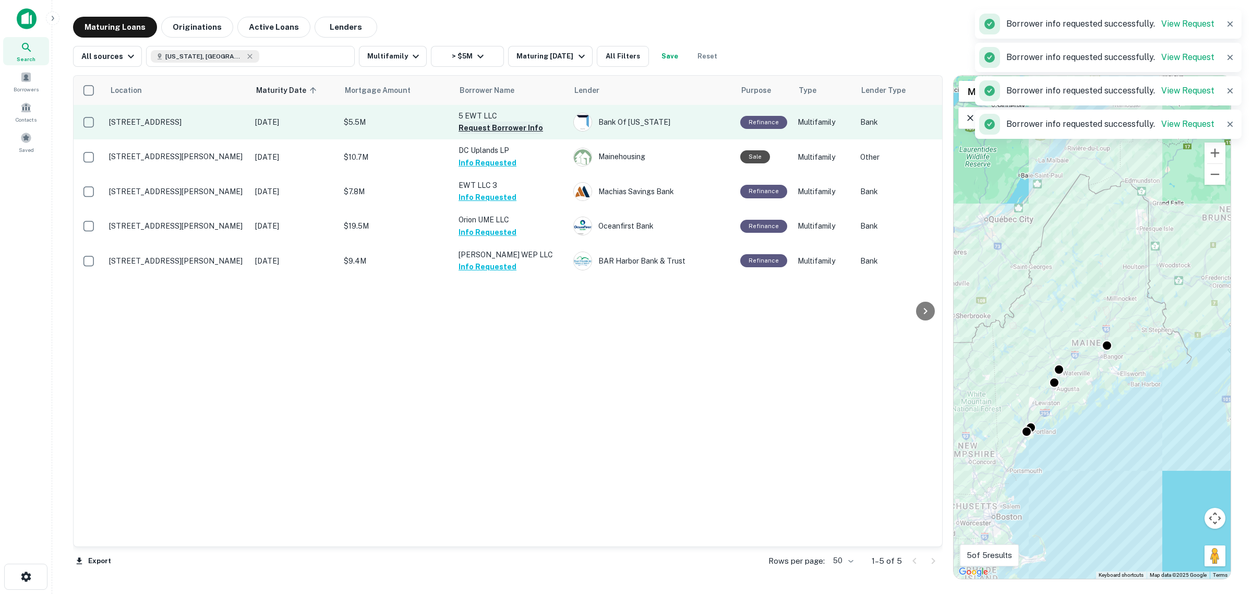
click at [489, 122] on button "Request Borrower Info" at bounding box center [500, 128] width 84 height 13
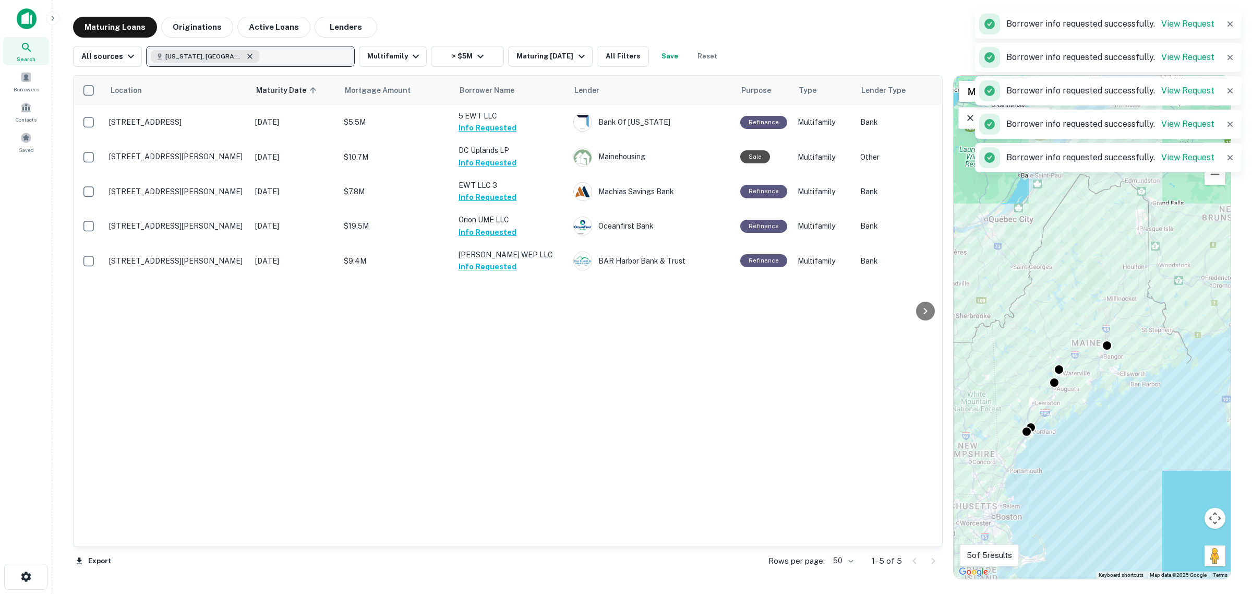
click at [246, 53] on icon "button" at bounding box center [250, 56] width 8 height 8
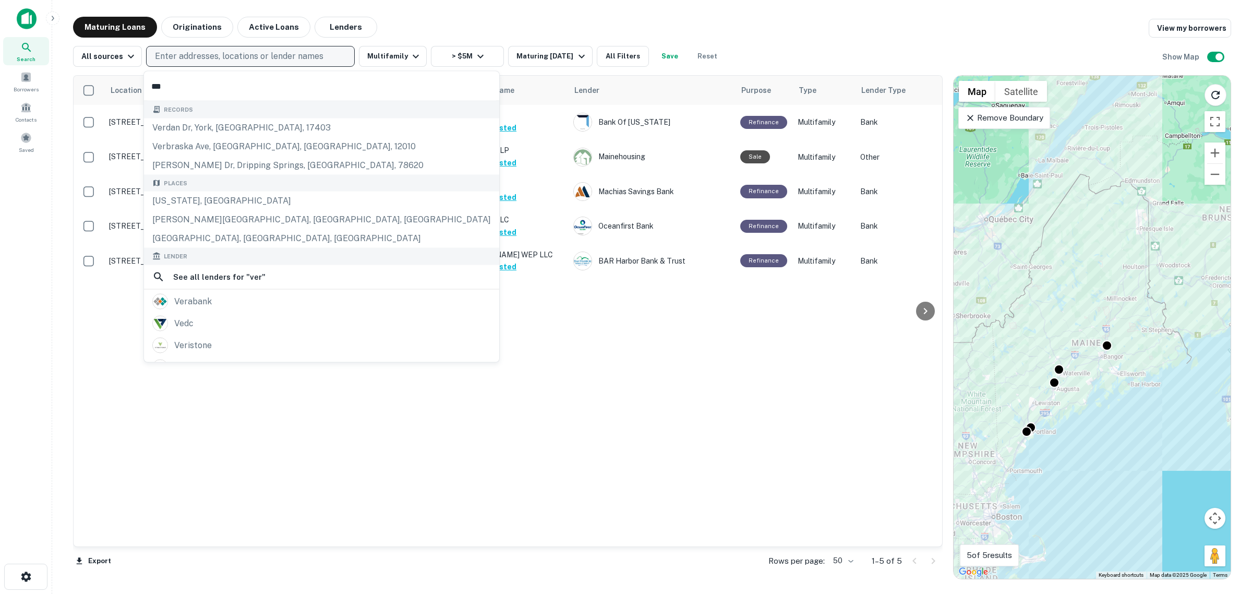
type input "****"
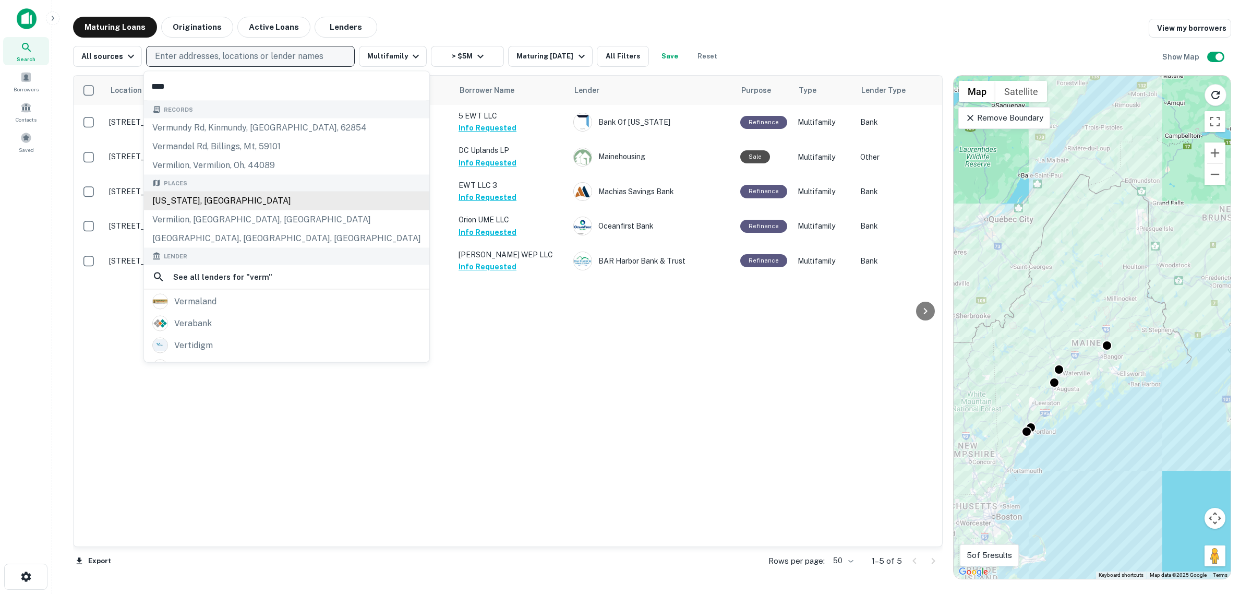
click at [207, 204] on div "[US_STATE], [GEOGRAPHIC_DATA]" at bounding box center [286, 200] width 285 height 19
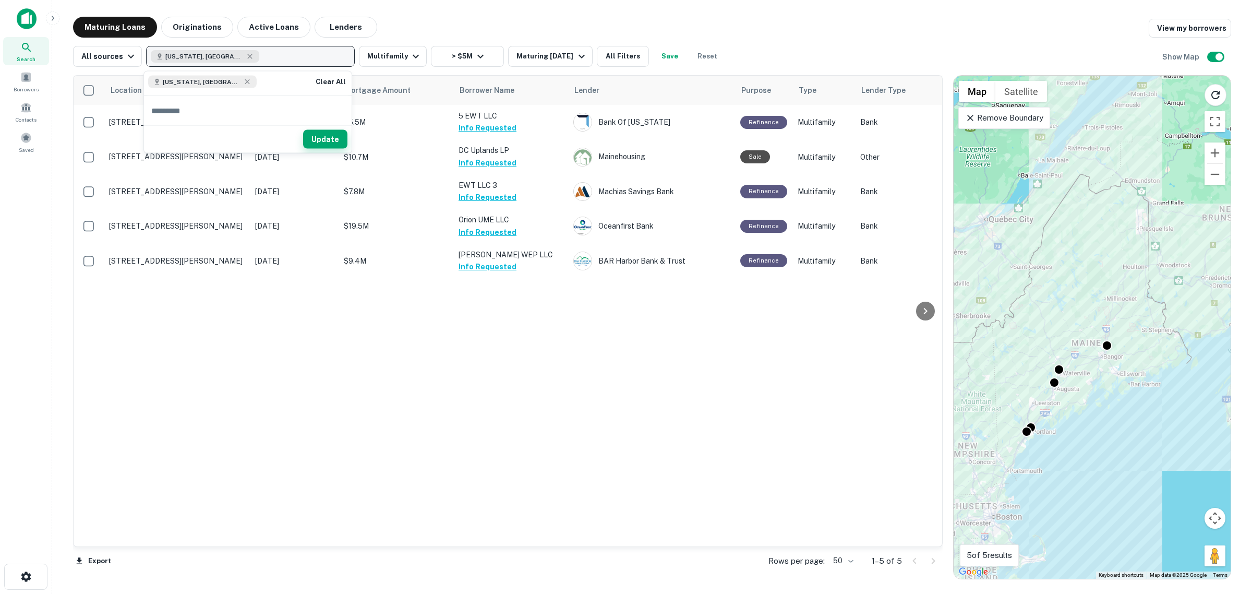
click at [323, 139] on button "Update" at bounding box center [325, 139] width 44 height 19
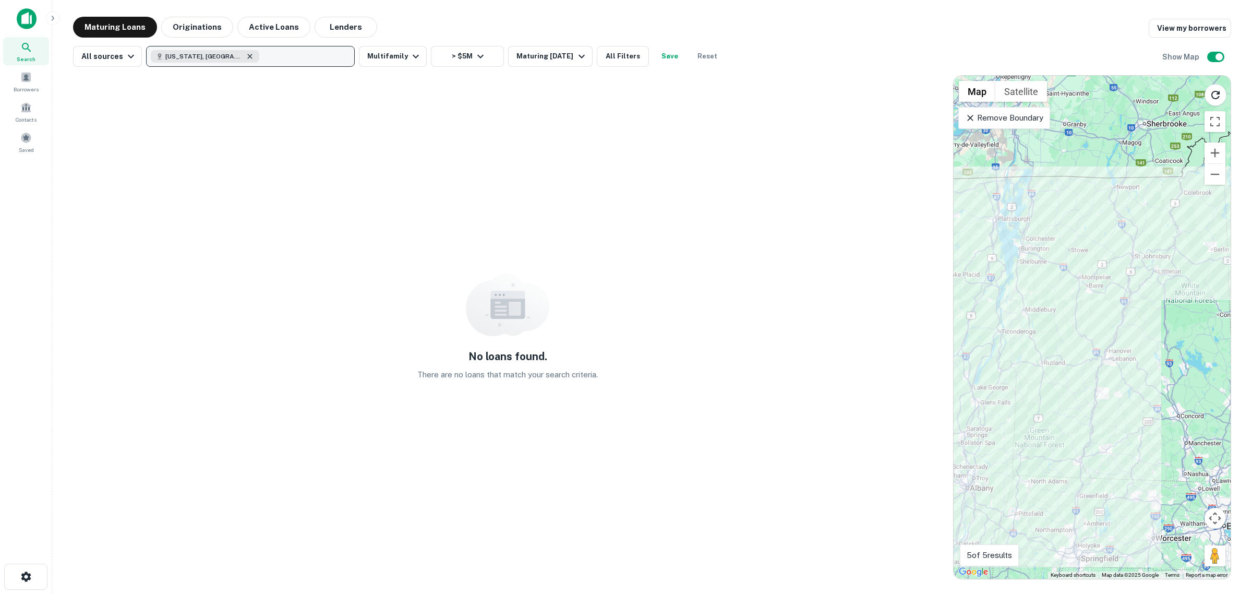
click at [246, 54] on icon "button" at bounding box center [250, 56] width 8 height 8
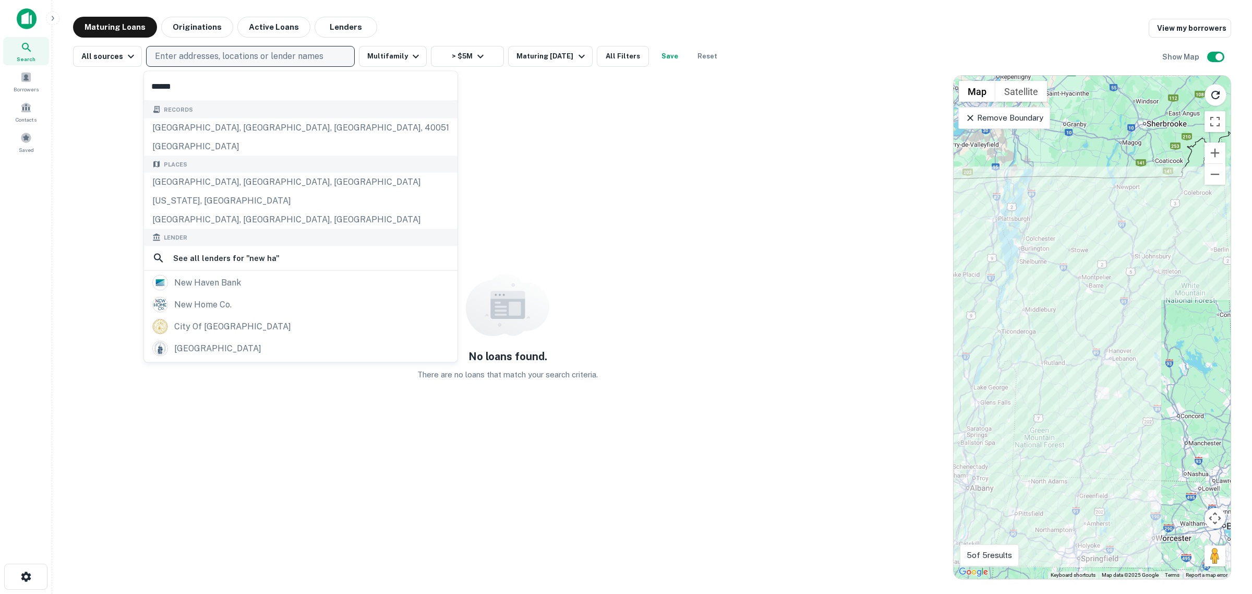
type input "*******"
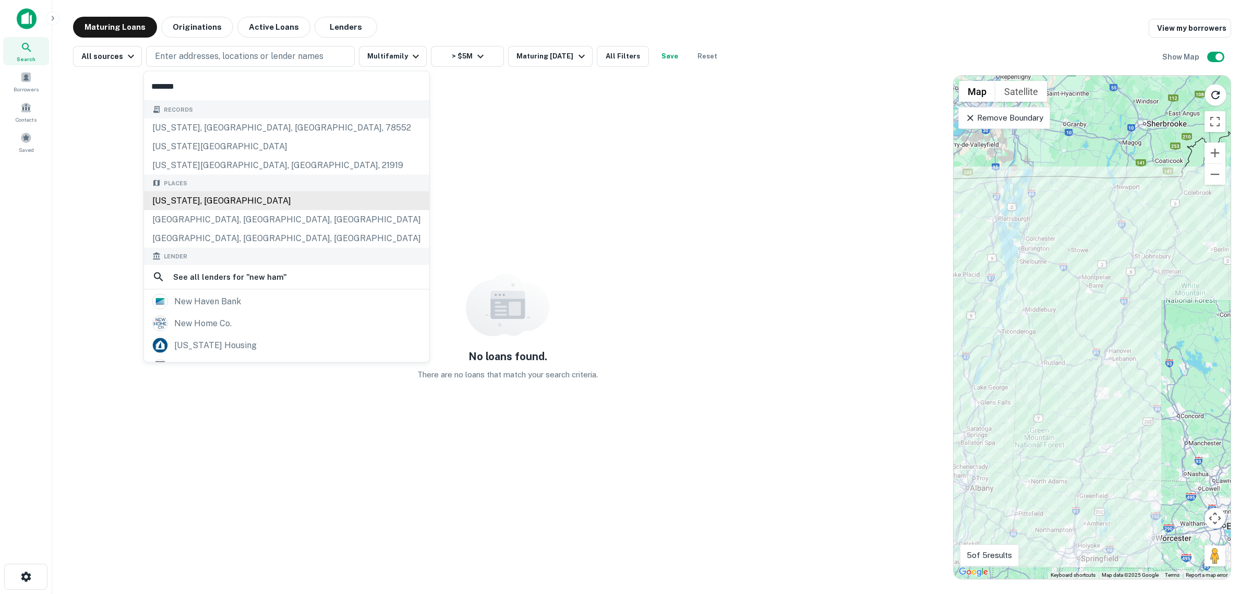
click at [207, 204] on div "[US_STATE], [GEOGRAPHIC_DATA]" at bounding box center [286, 200] width 285 height 19
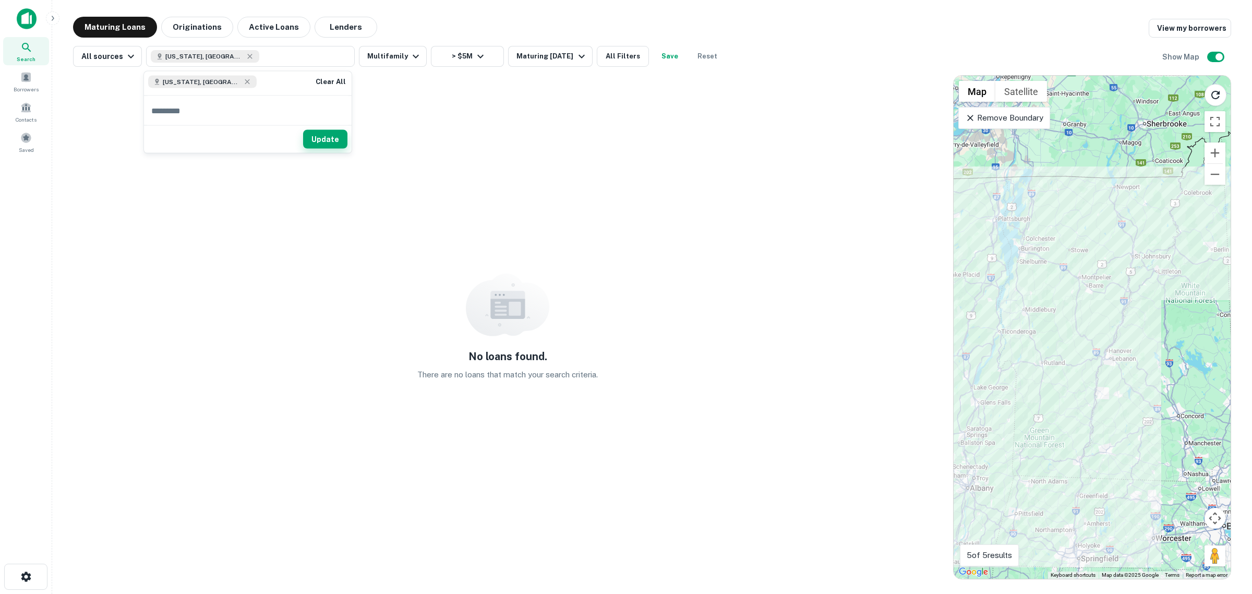
click at [319, 137] on button "Update" at bounding box center [325, 139] width 44 height 19
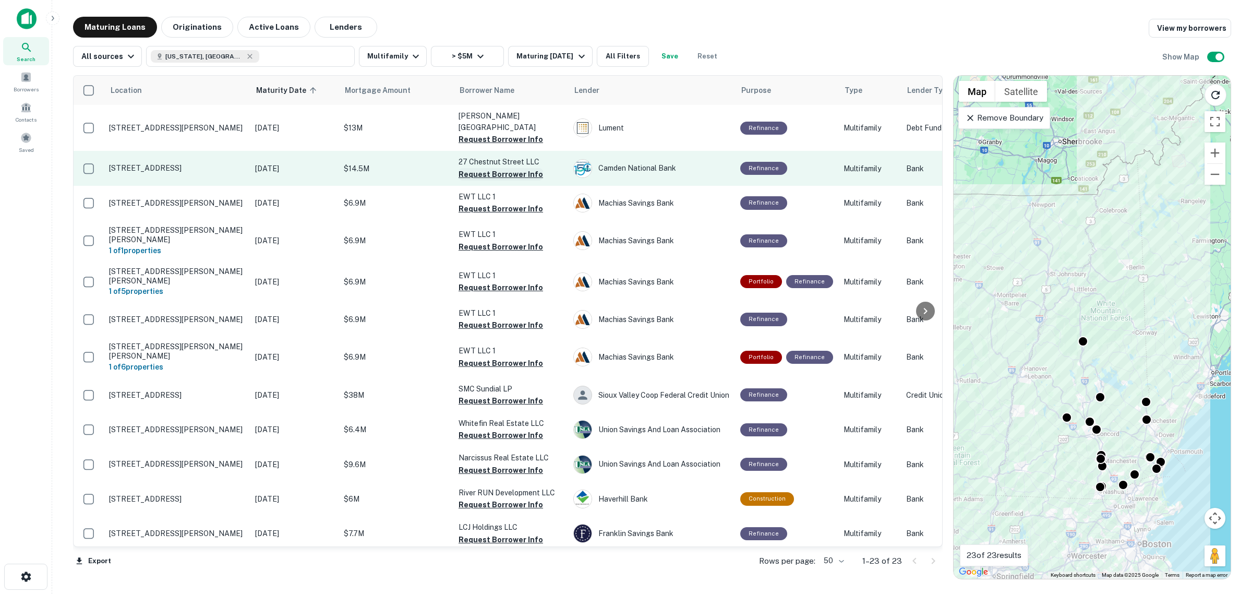
click at [476, 168] on button "Request Borrower Info" at bounding box center [500, 174] width 84 height 13
click at [492, 133] on button "Request Borrower Info" at bounding box center [500, 139] width 84 height 13
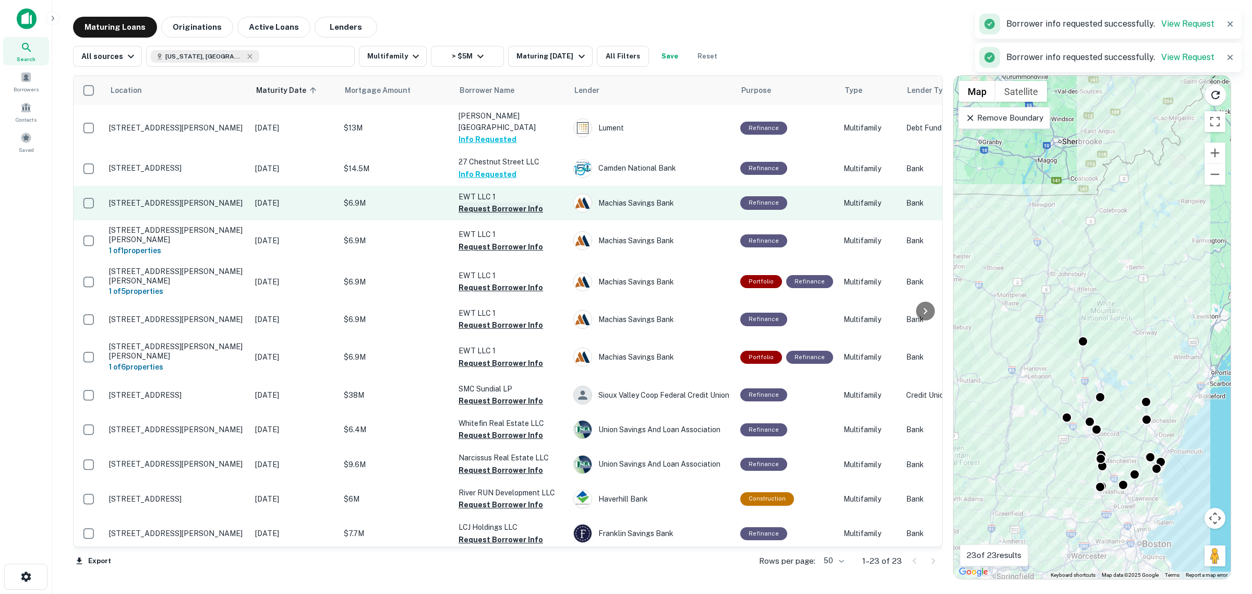
click at [506, 202] on button "Request Borrower Info" at bounding box center [500, 208] width 84 height 13
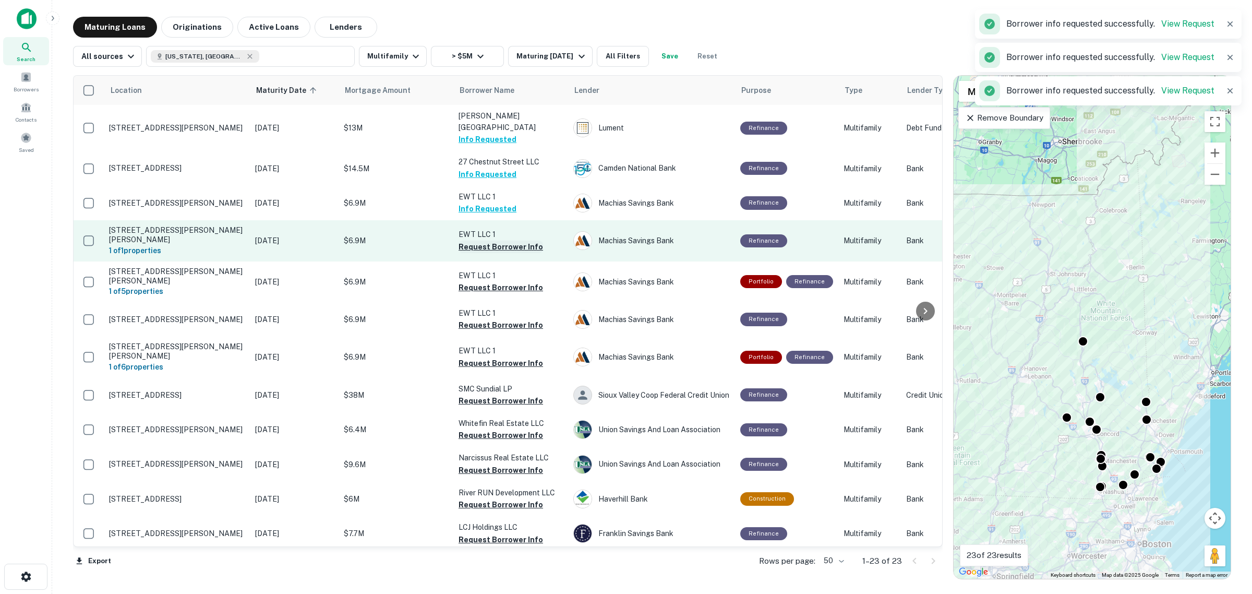
click at [491, 240] on button "Request Borrower Info" at bounding box center [500, 246] width 84 height 13
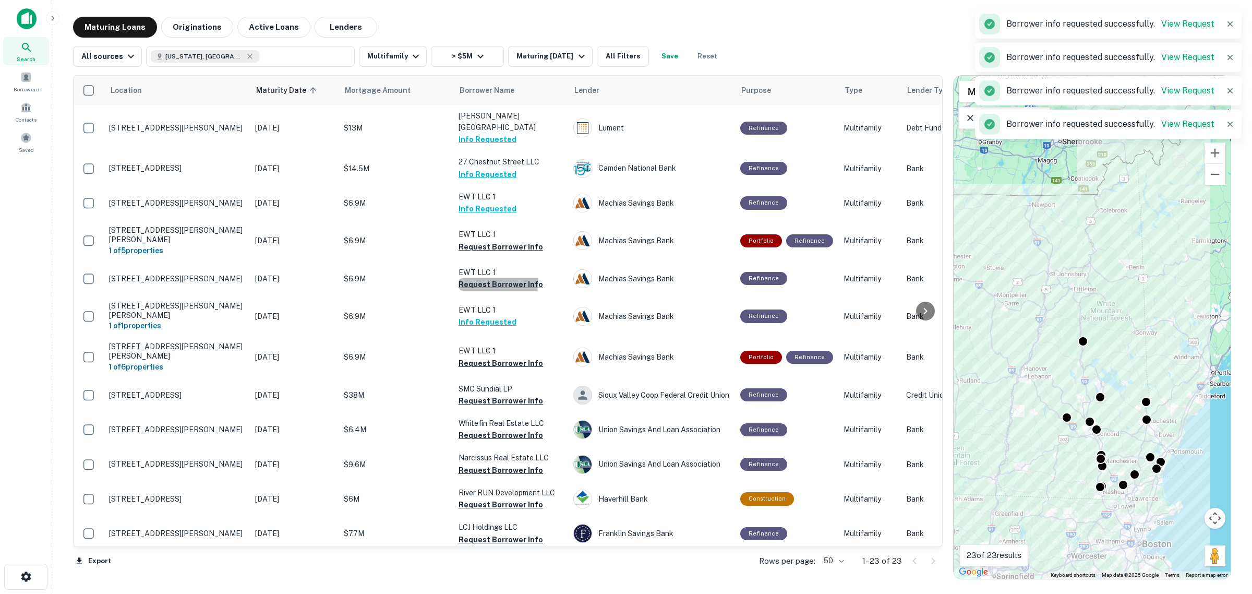
click at [494, 278] on button "Request Borrower Info" at bounding box center [500, 284] width 84 height 13
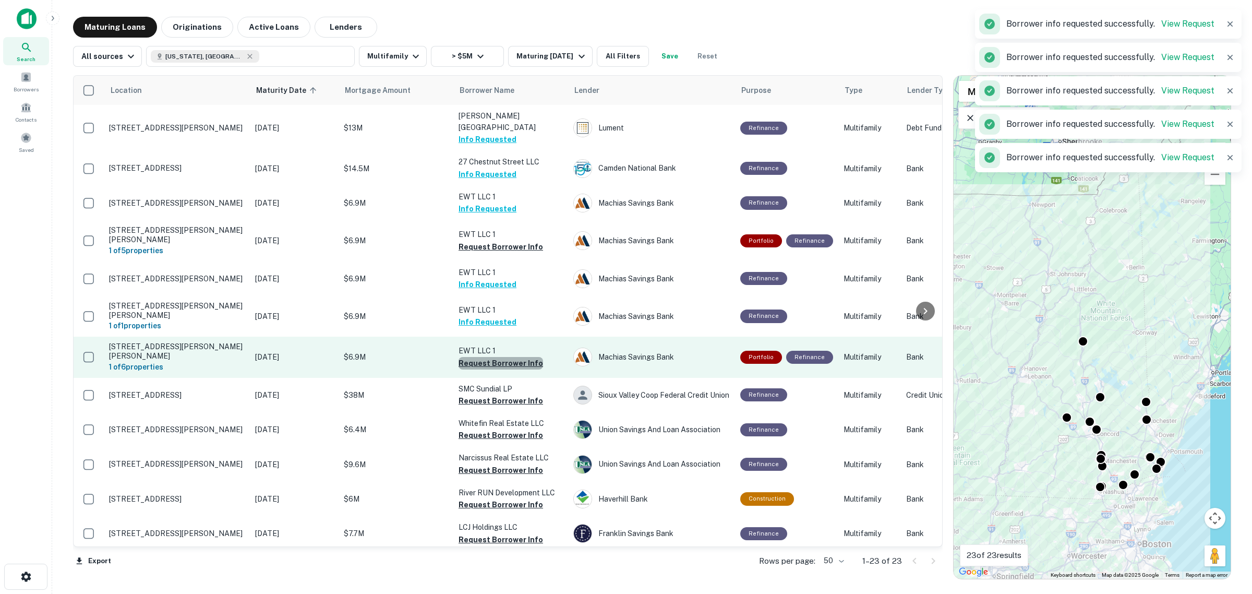
click at [507, 357] on button "Request Borrower Info" at bounding box center [500, 363] width 84 height 13
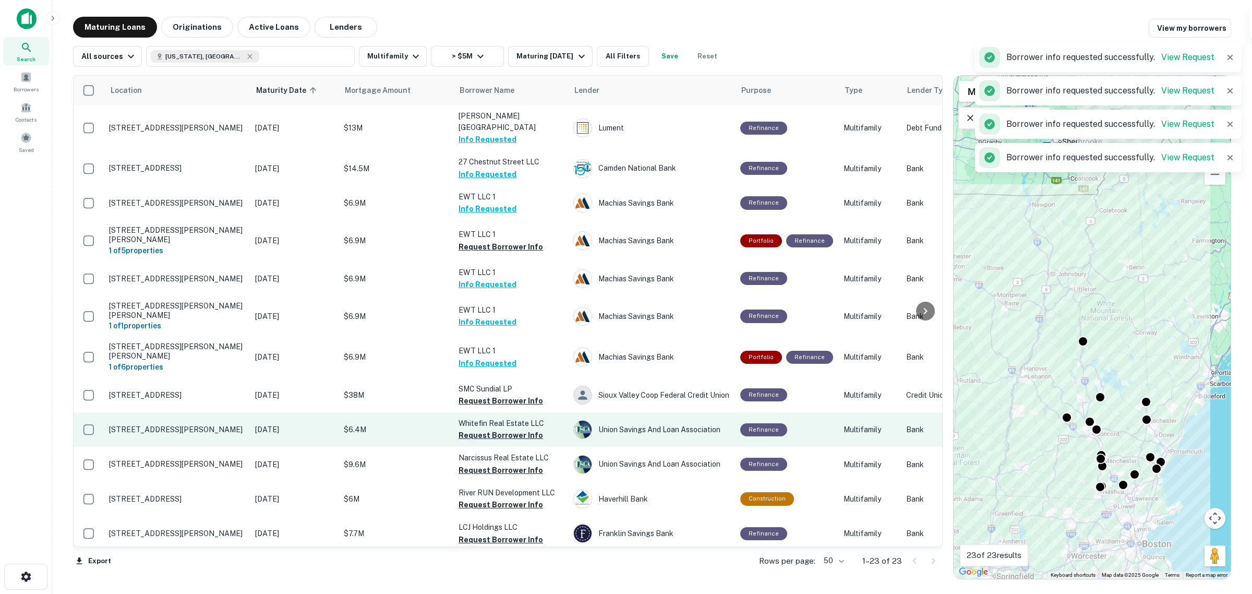
drag, startPoint x: 507, startPoint y: 365, endPoint x: 504, endPoint y: 382, distance: 17.5
click at [507, 394] on button "Request Borrower Info" at bounding box center [500, 400] width 84 height 13
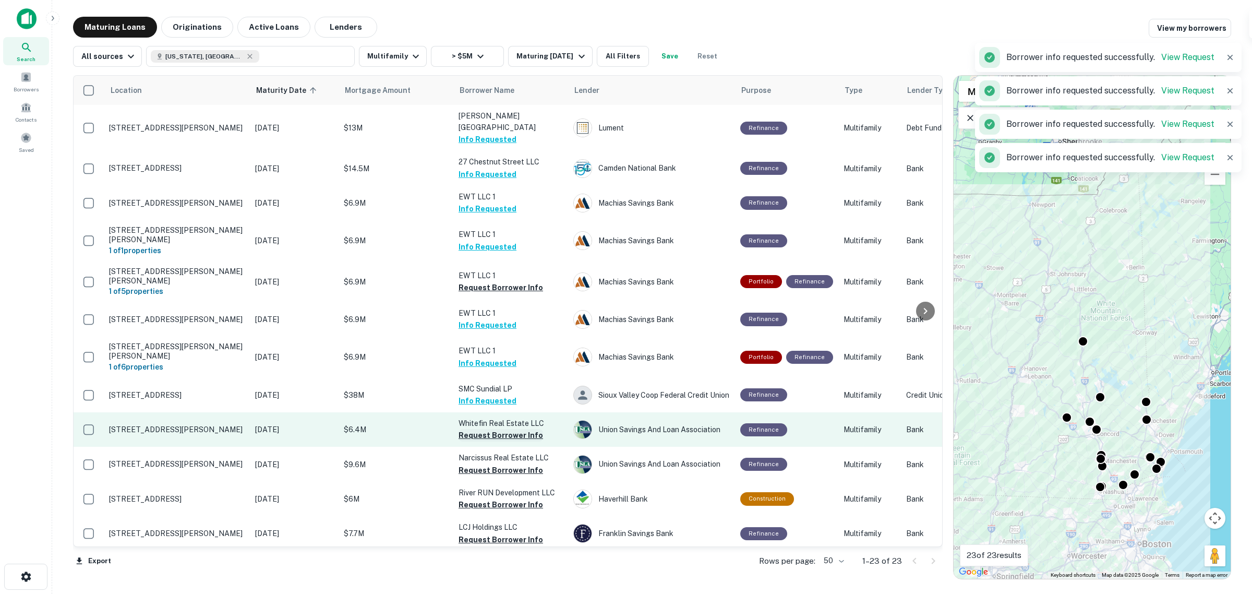
click at [499, 429] on button "Request Borrower Info" at bounding box center [500, 435] width 84 height 13
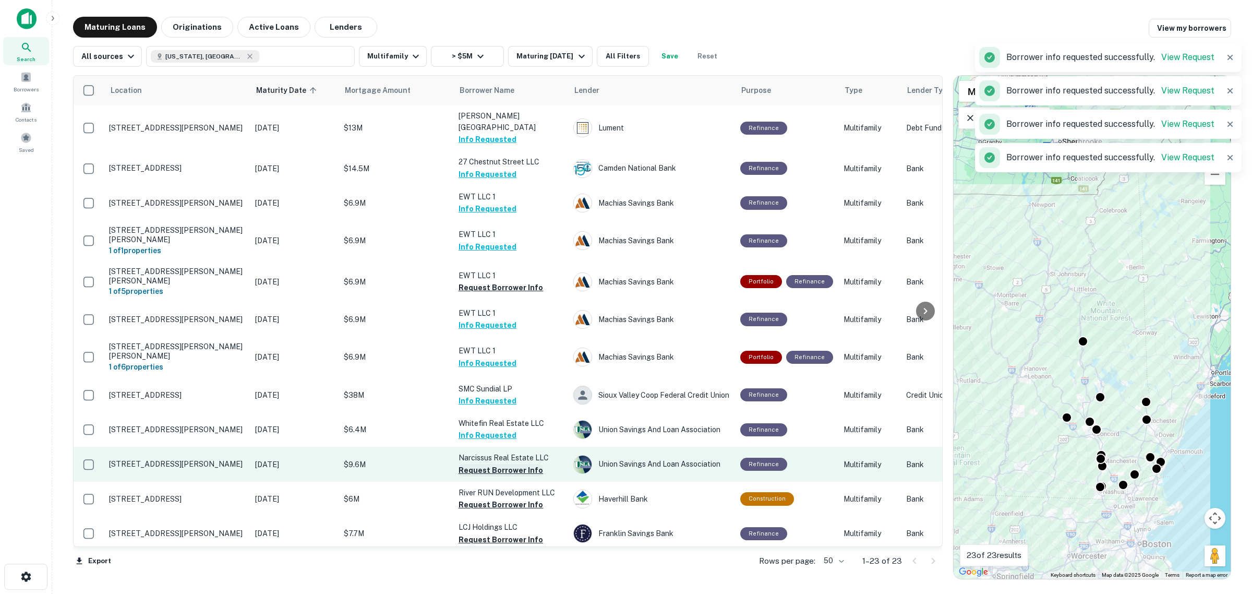
click at [512, 464] on button "Request Borrower Info" at bounding box center [500, 470] width 84 height 13
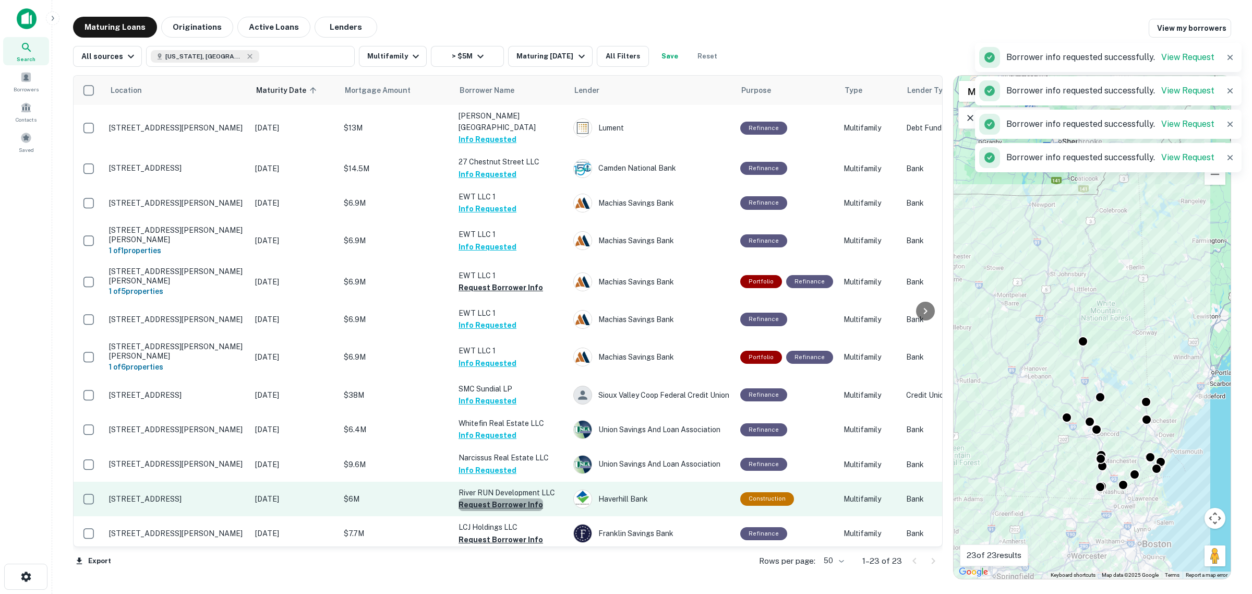
click at [525, 498] on button "Request Borrower Info" at bounding box center [500, 504] width 84 height 13
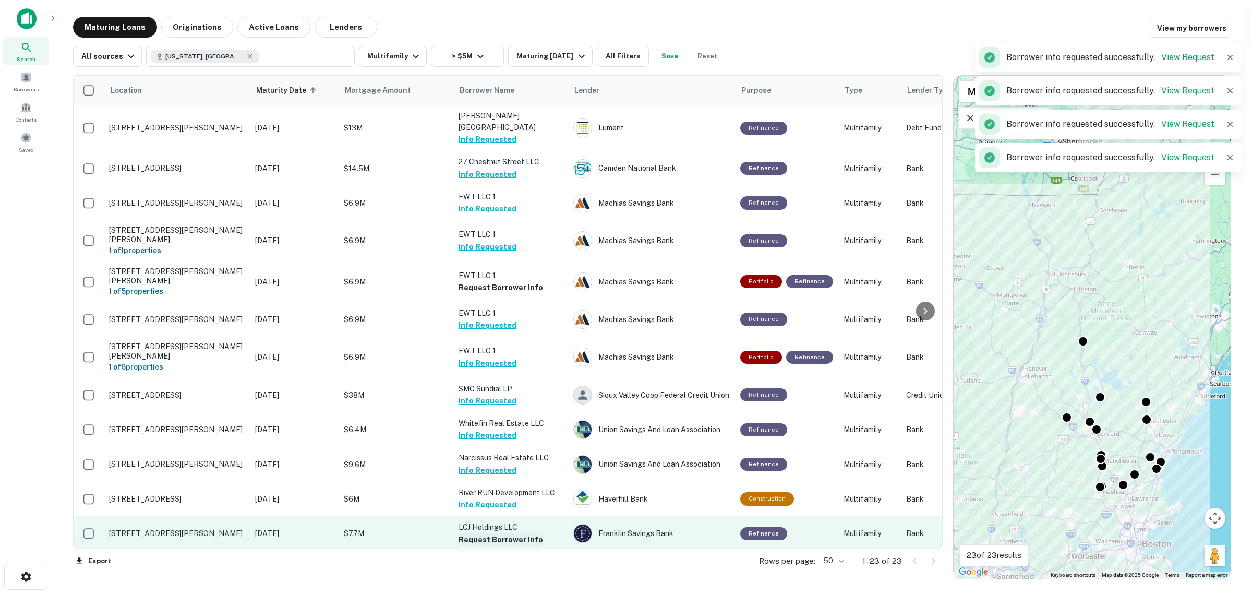
click at [525, 533] on button "Request Borrower Info" at bounding box center [500, 539] width 84 height 13
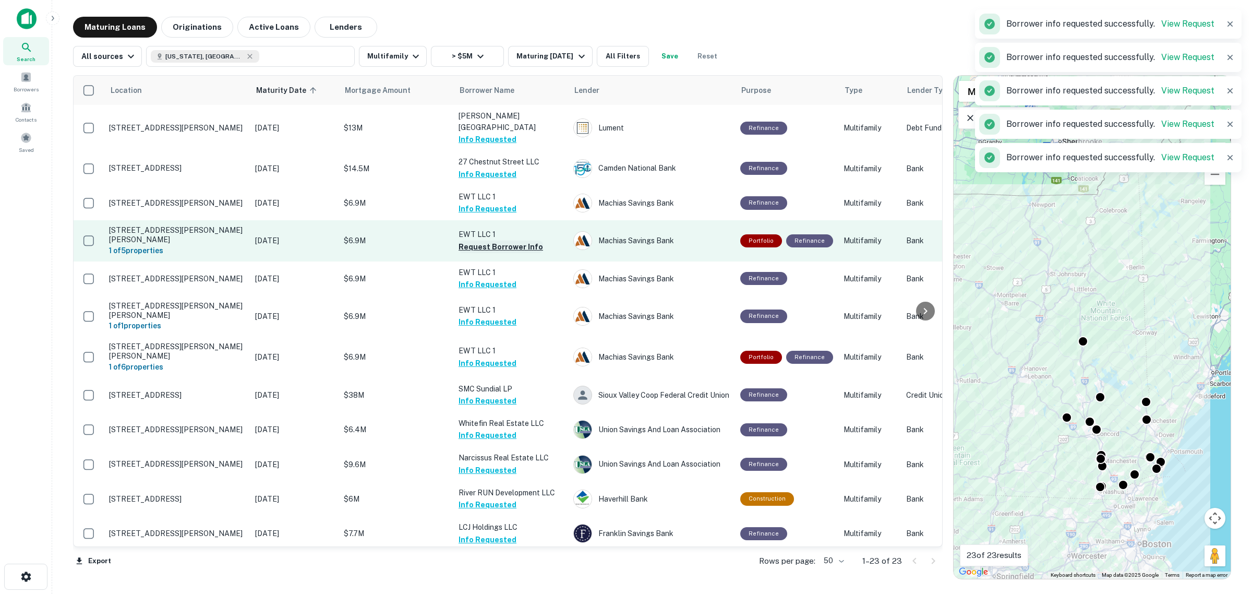
click at [510, 240] on button "Request Borrower Info" at bounding box center [500, 246] width 84 height 13
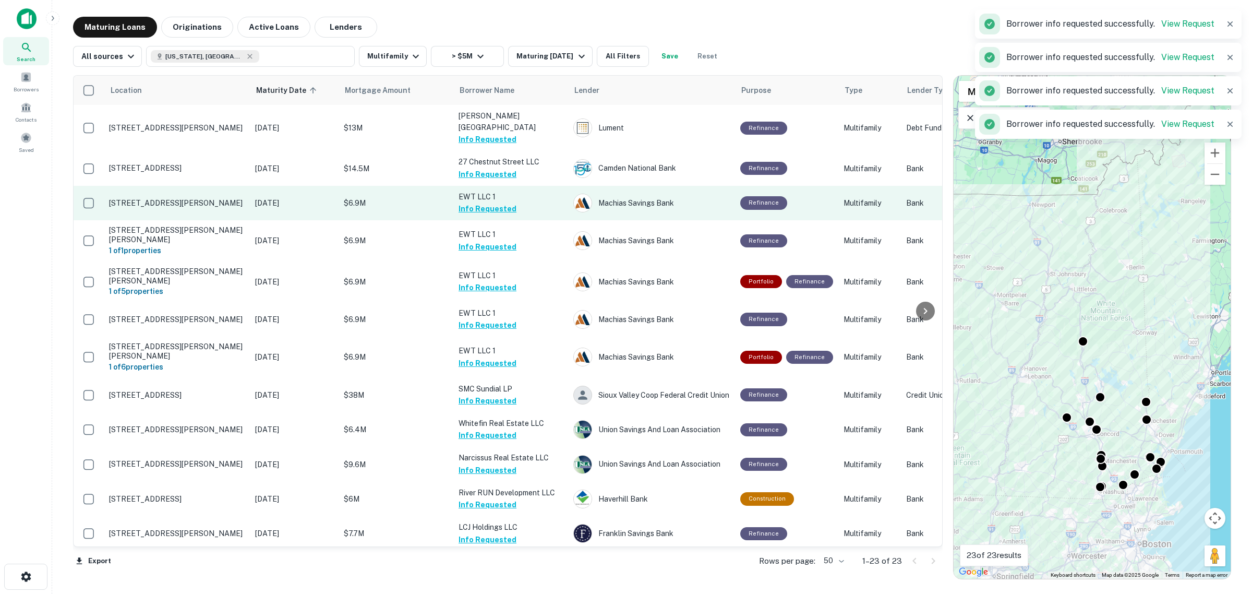
scroll to position [261, 0]
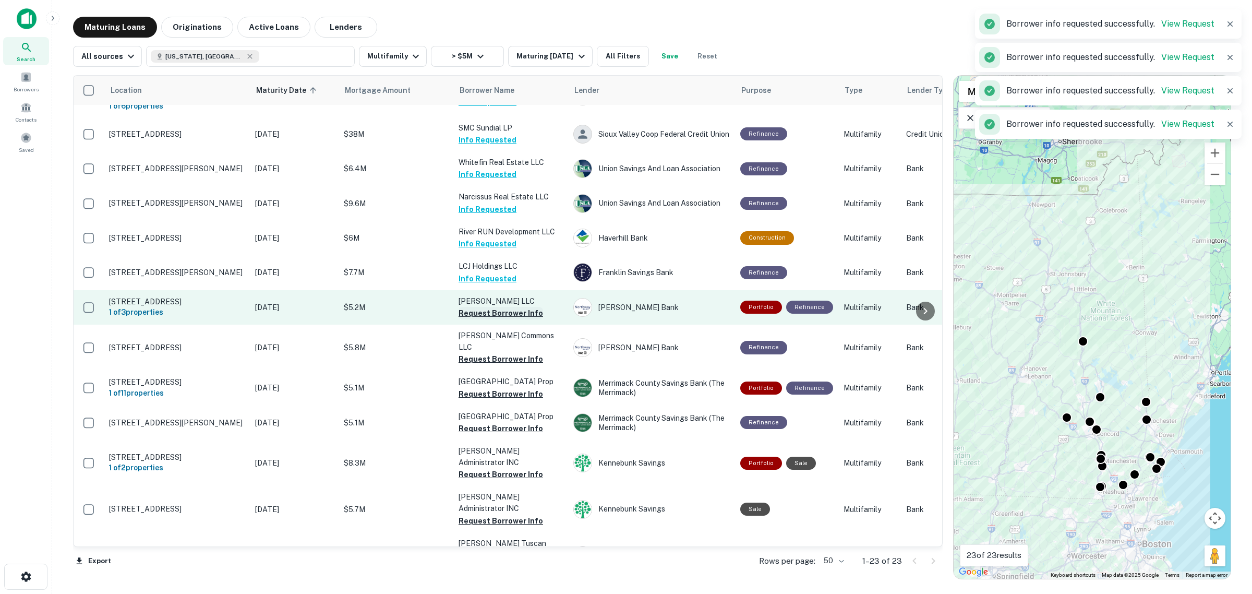
click at [506, 307] on button "Request Borrower Info" at bounding box center [500, 313] width 84 height 13
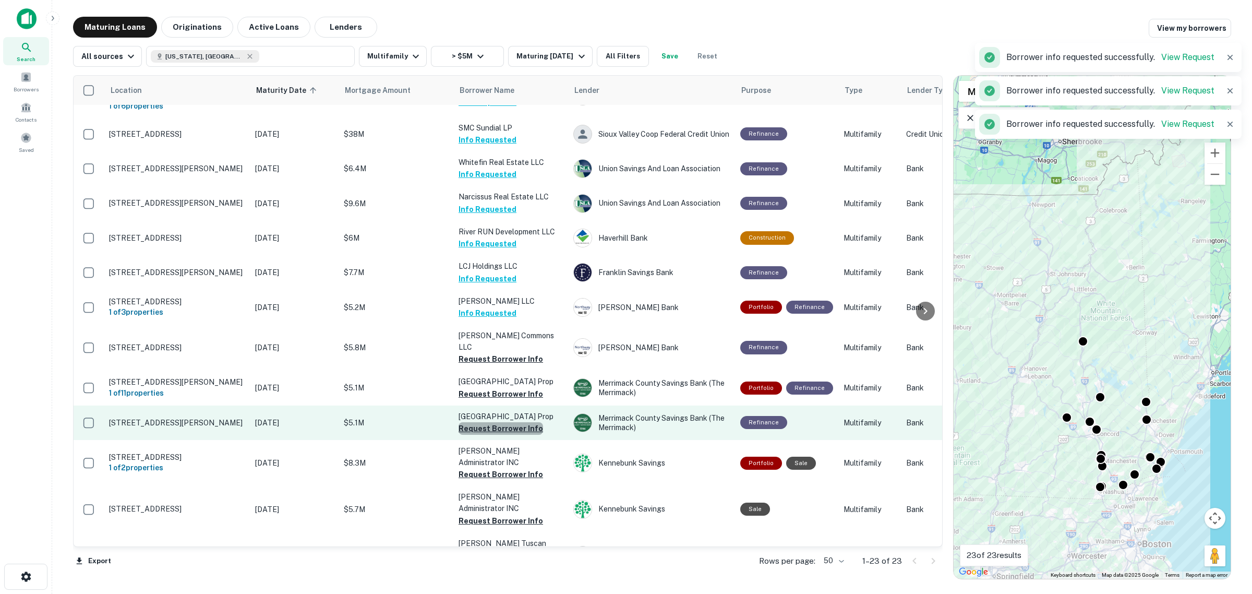
click at [508, 422] on button "Request Borrower Info" at bounding box center [500, 428] width 84 height 13
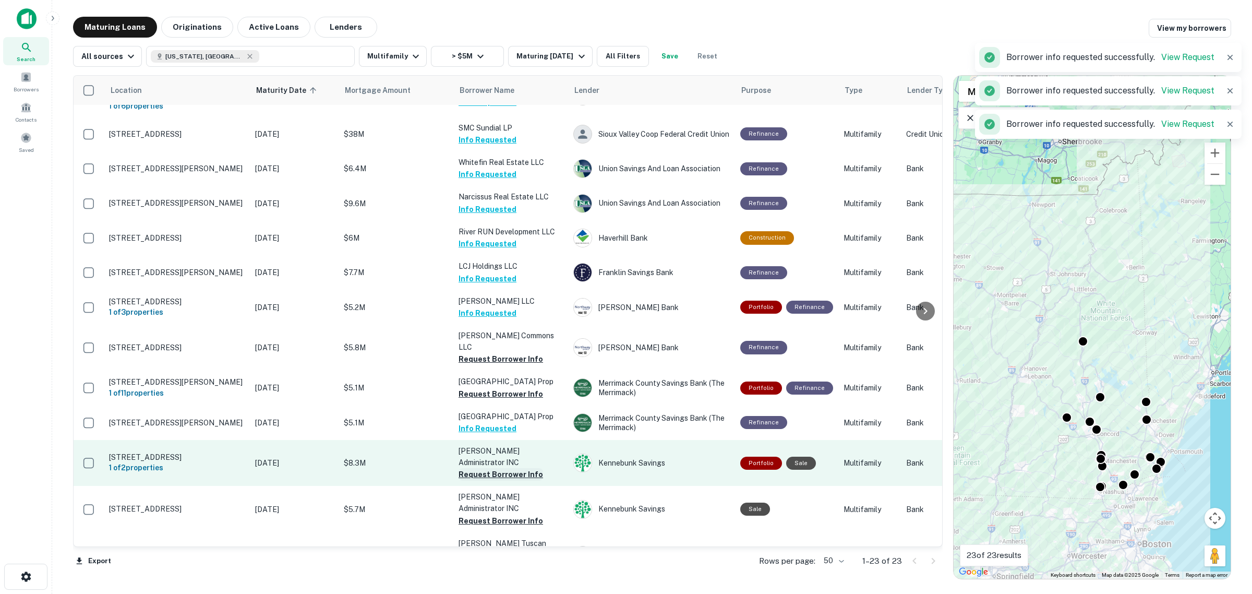
click at [515, 468] on button "Request Borrower Info" at bounding box center [500, 474] width 84 height 13
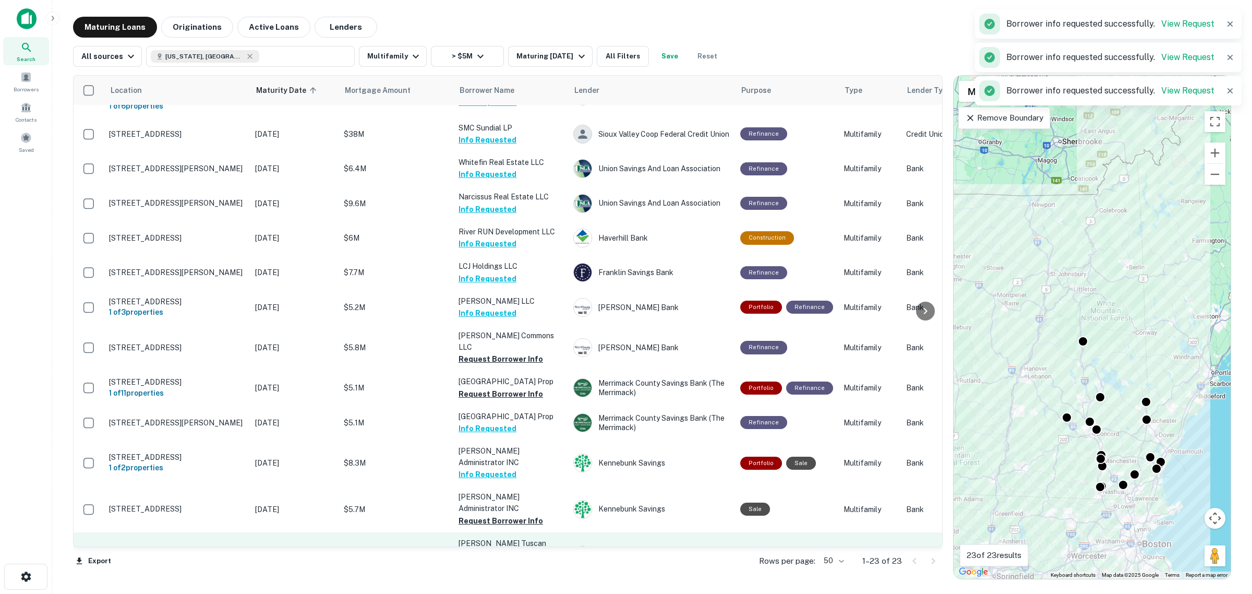
click at [516, 560] on button "Request Borrower Info" at bounding box center [500, 566] width 84 height 13
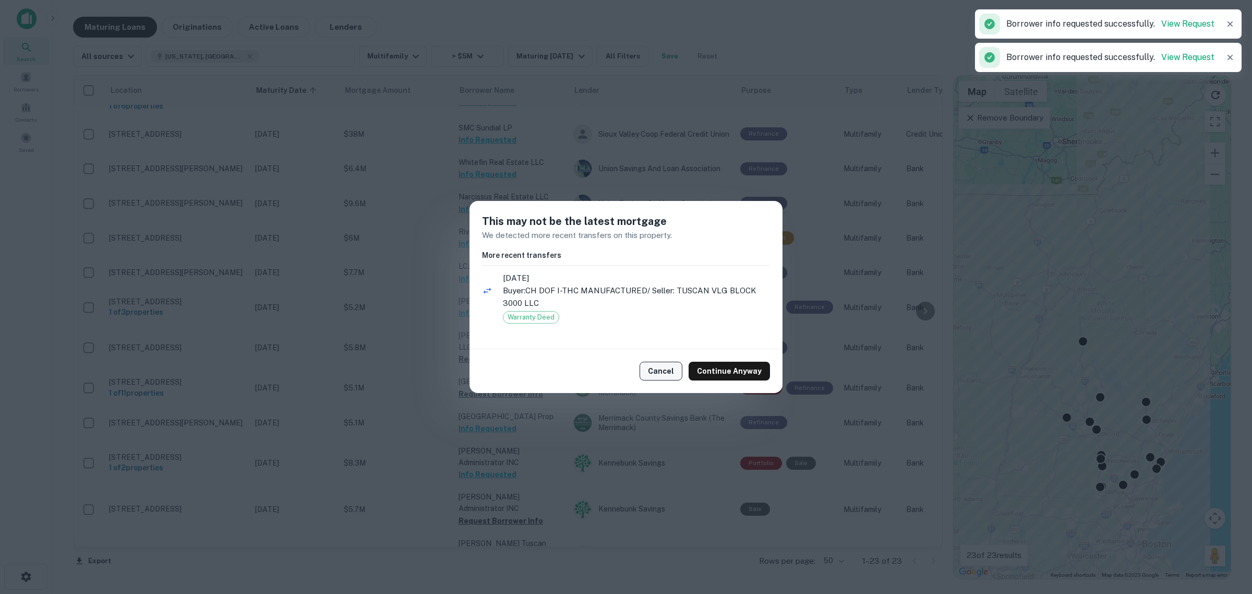
click at [655, 373] on button "Cancel" at bounding box center [660, 370] width 43 height 19
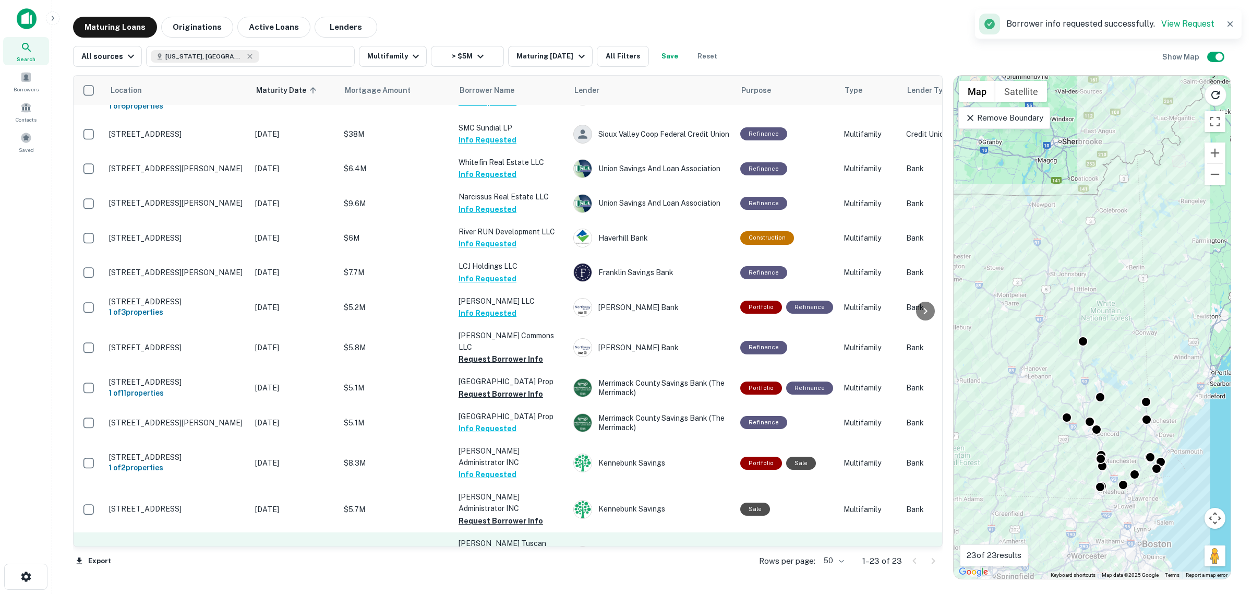
click at [486, 560] on button "Request Borrower Info" at bounding box center [500, 566] width 84 height 13
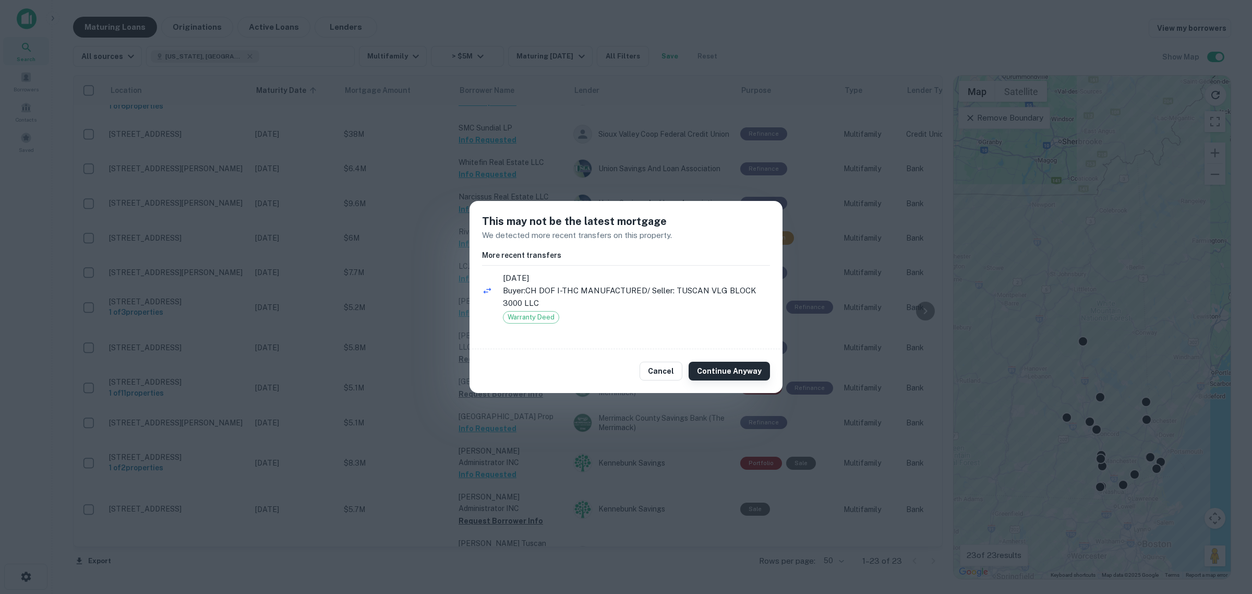
click at [710, 376] on button "Continue Anyway" at bounding box center [729, 370] width 81 height 19
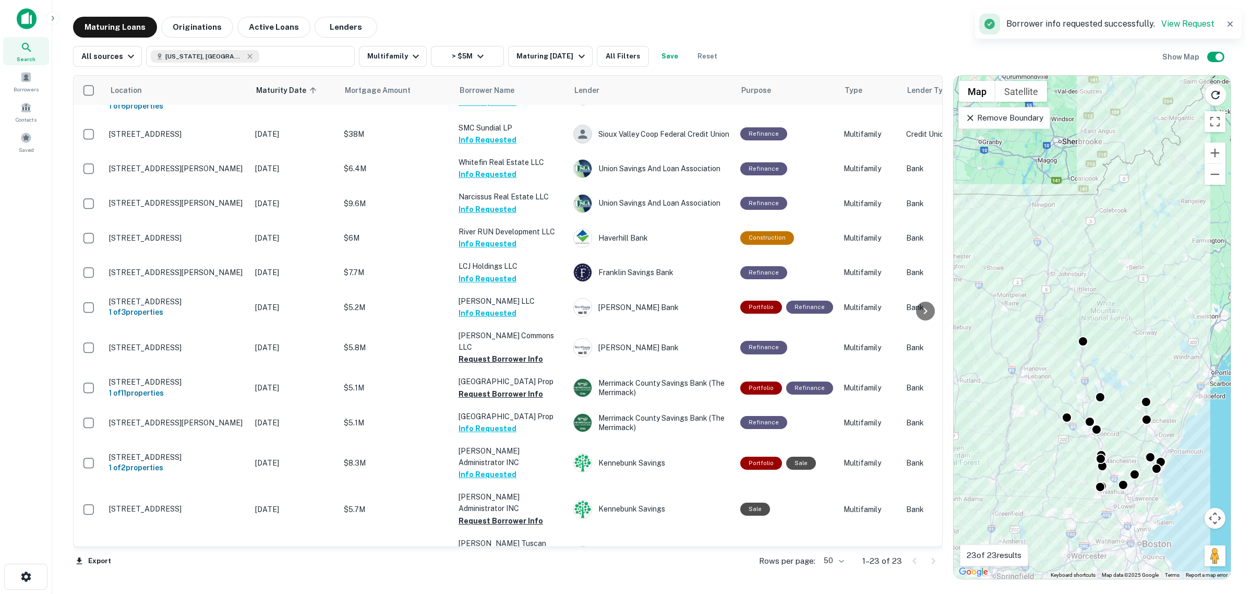
click at [524, 593] on button "Request Borrower Info" at bounding box center [500, 601] width 84 height 13
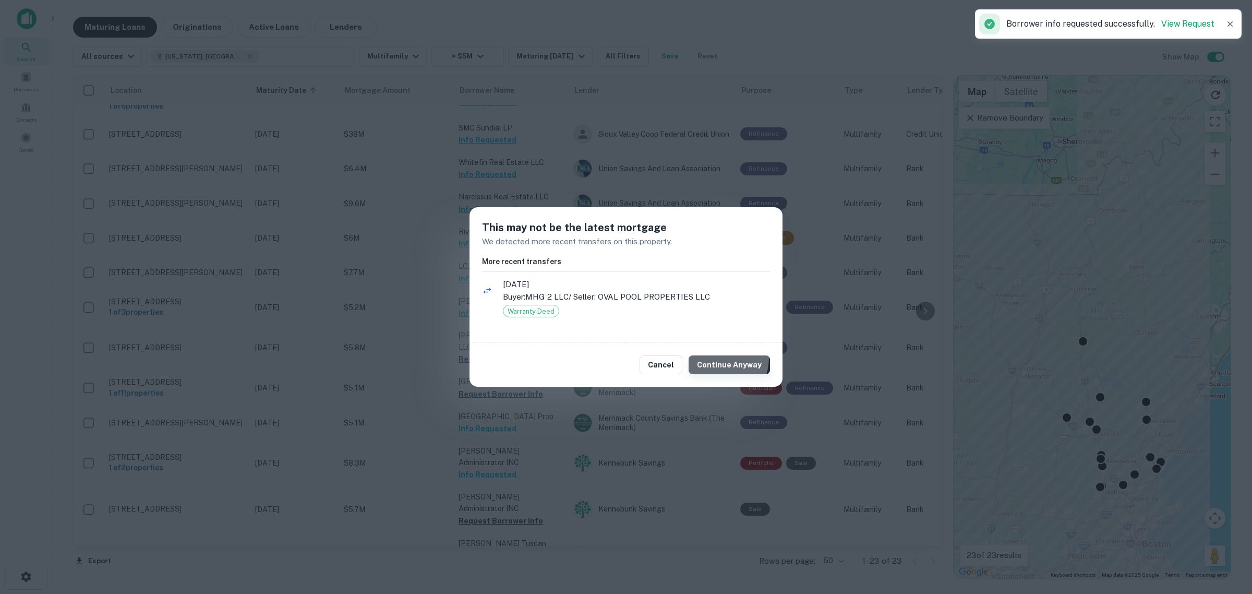
click at [716, 357] on button "Continue Anyway" at bounding box center [729, 364] width 81 height 19
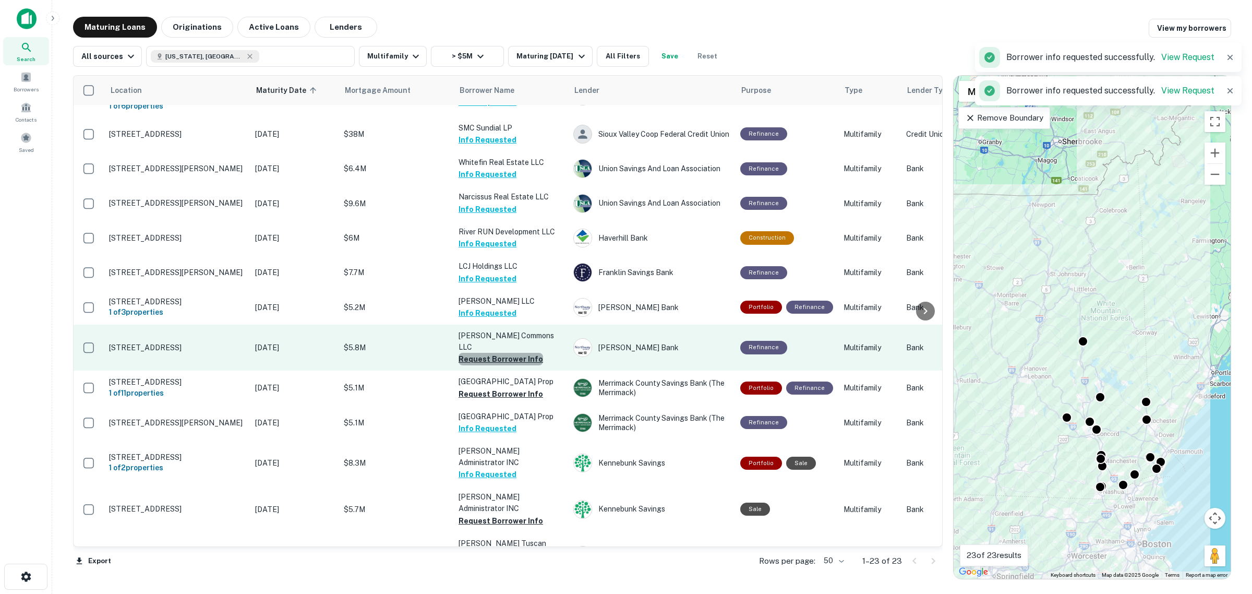
click at [505, 353] on button "Request Borrower Info" at bounding box center [500, 359] width 84 height 13
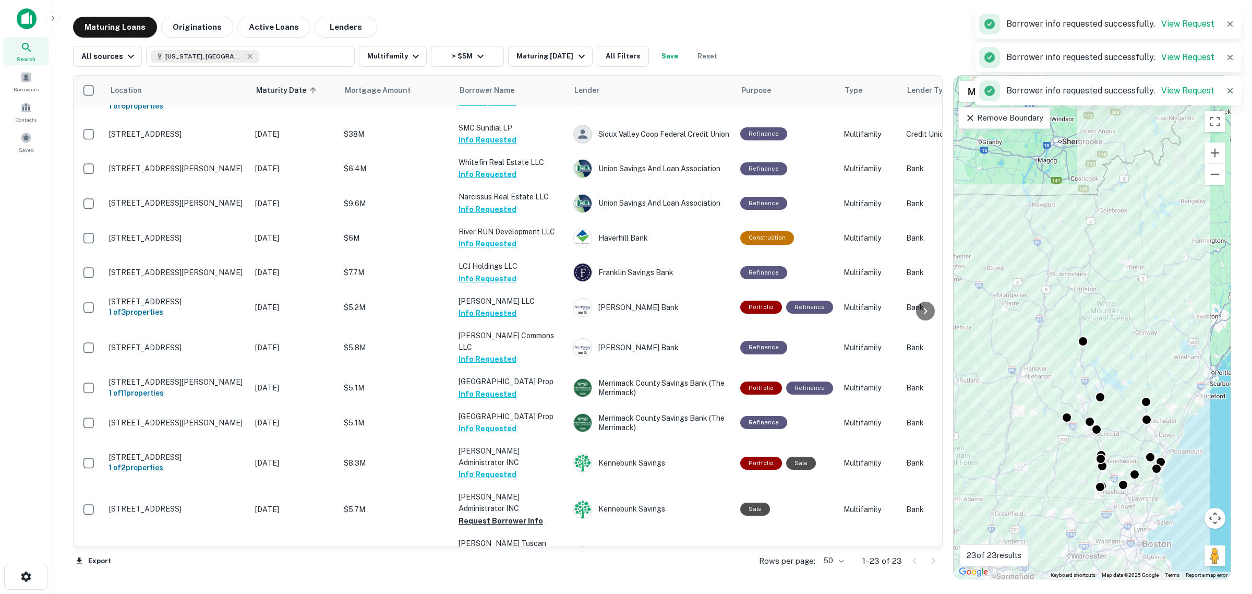
scroll to position [360, 0]
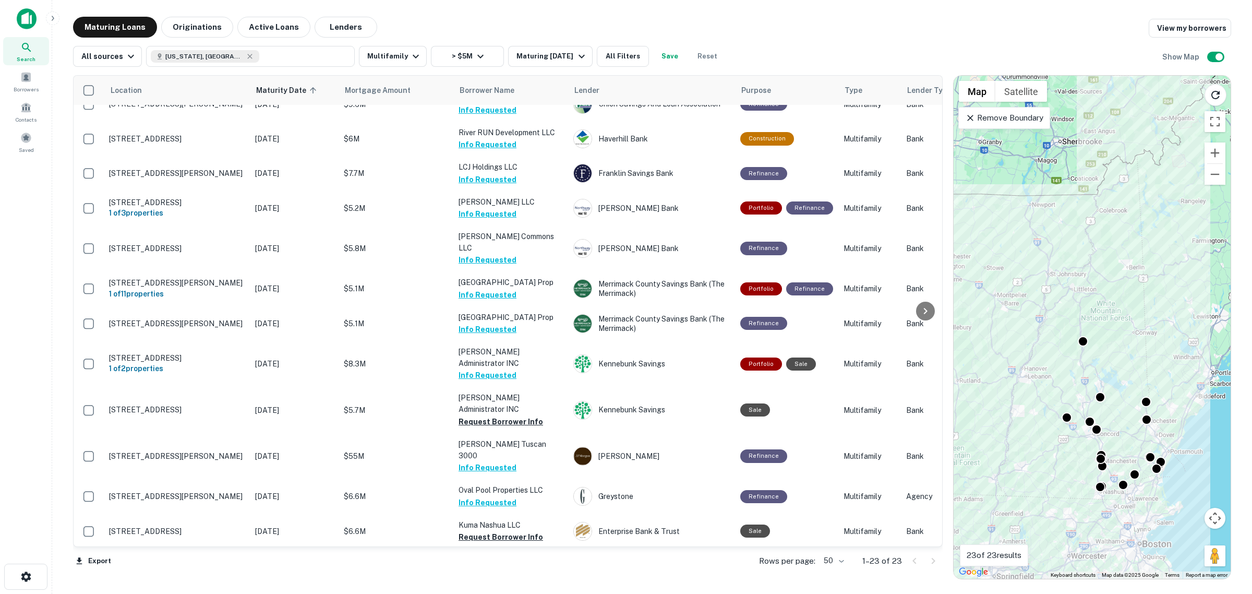
click at [500, 588] on p "Pembroke Crown LLC" at bounding box center [510, 593] width 104 height 11
click at [512, 565] on button "Request Borrower Info" at bounding box center [500, 571] width 84 height 13
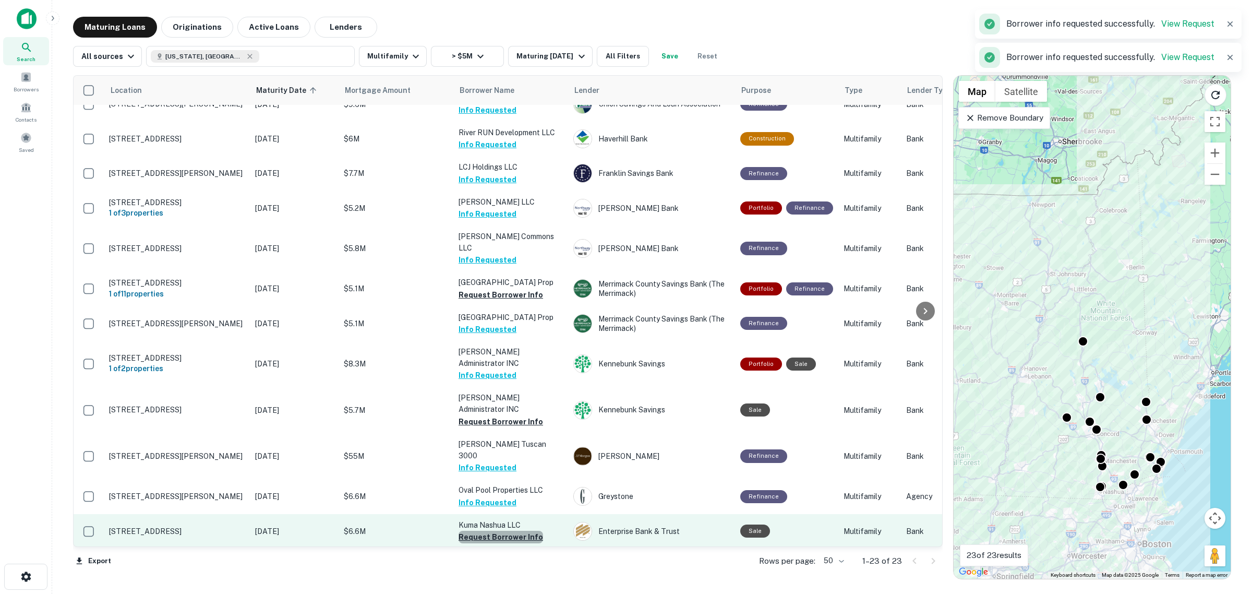
click at [509, 530] on button "Request Borrower Info" at bounding box center [500, 536] width 84 height 13
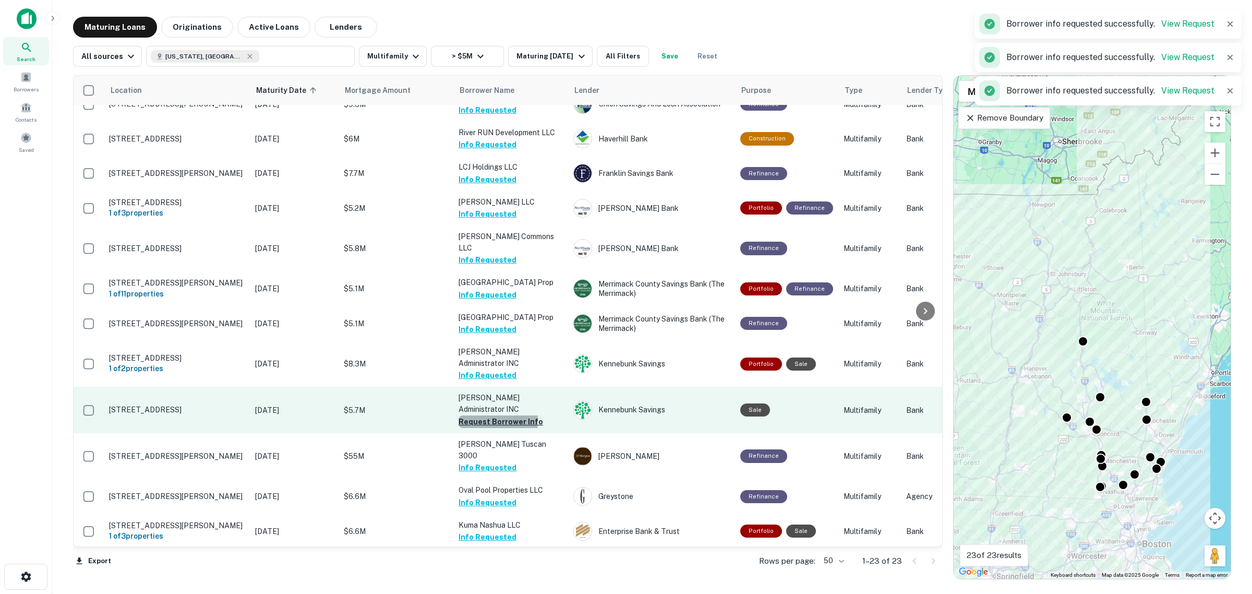
click at [477, 415] on button "Request Borrower Info" at bounding box center [500, 421] width 84 height 13
